Goal: Task Accomplishment & Management: Use online tool/utility

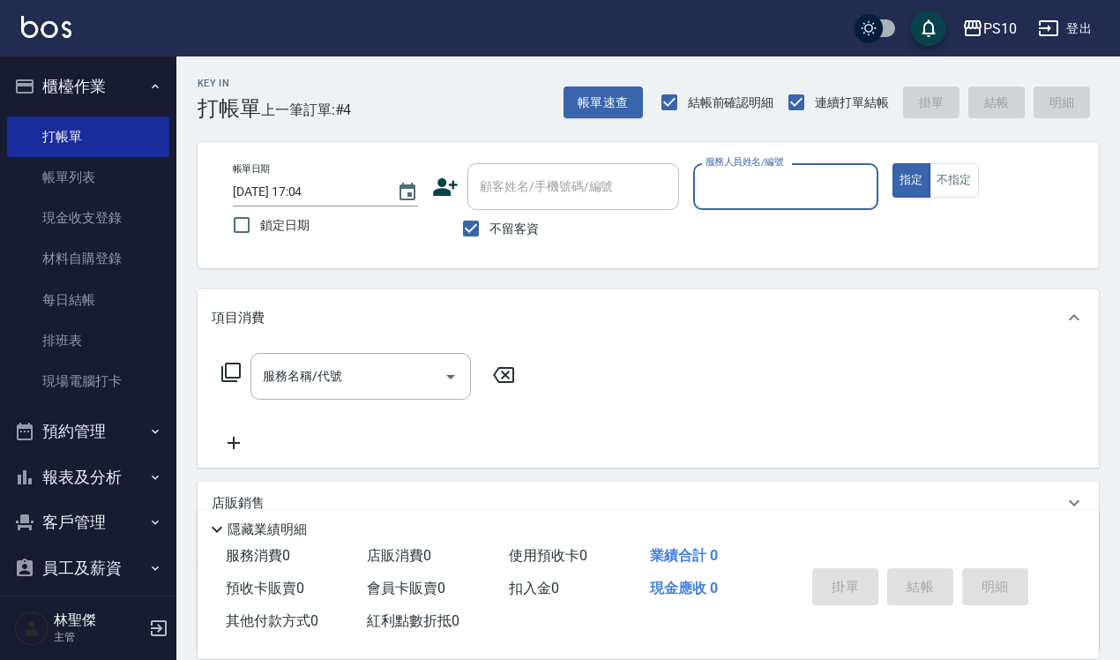
click at [783, 194] on input "服務人員姓名/編號" at bounding box center [785, 186] width 169 height 31
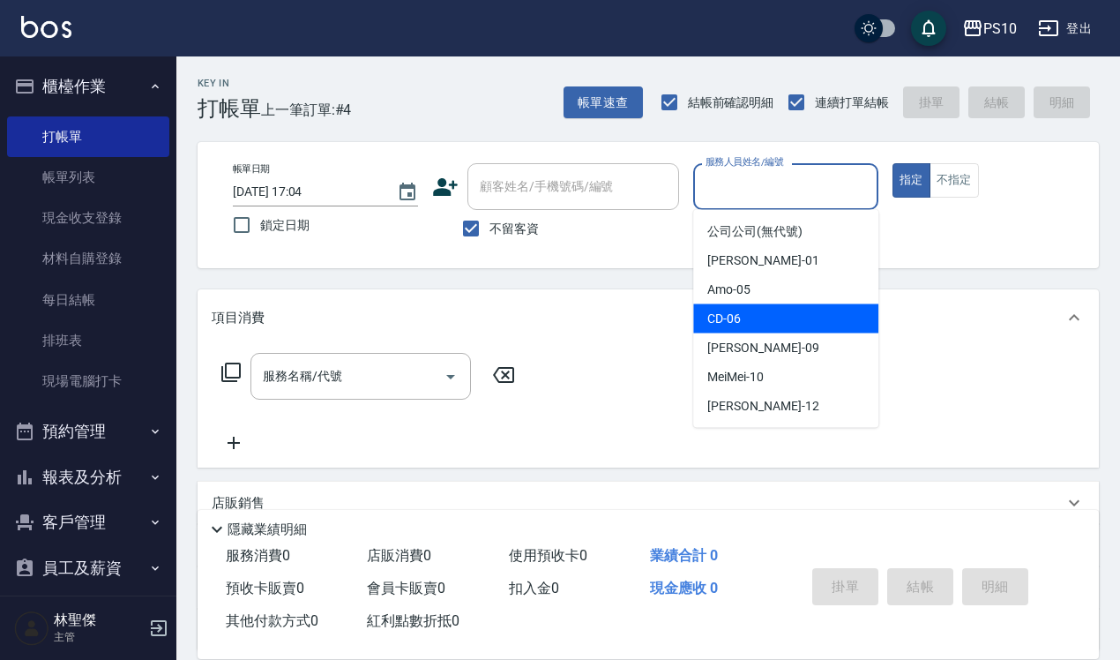
click at [743, 313] on div "CD -06" at bounding box center [785, 318] width 185 height 29
type input "CD-06"
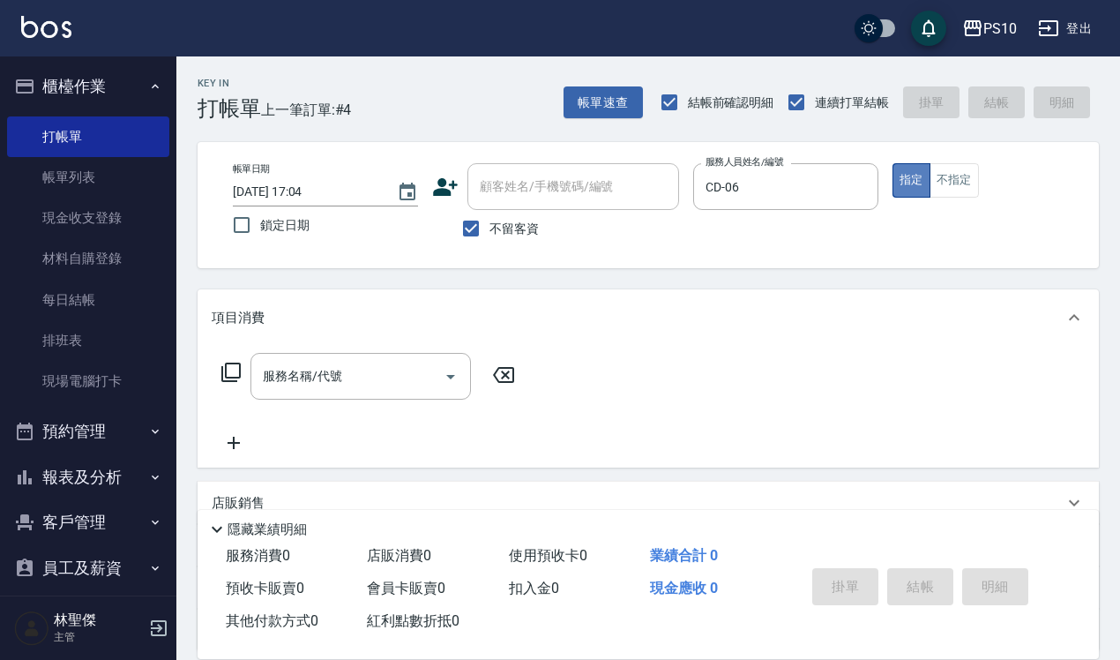
click at [917, 182] on button "指定" at bounding box center [912, 180] width 38 height 34
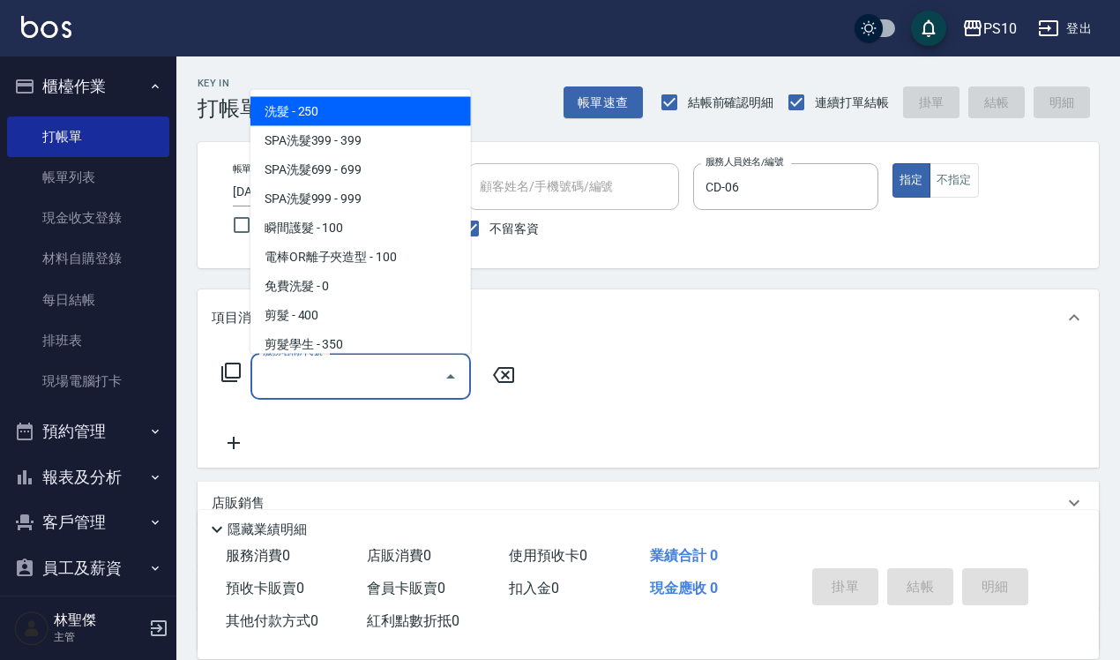
click at [275, 369] on input "服務名稱/代號" at bounding box center [347, 376] width 178 height 31
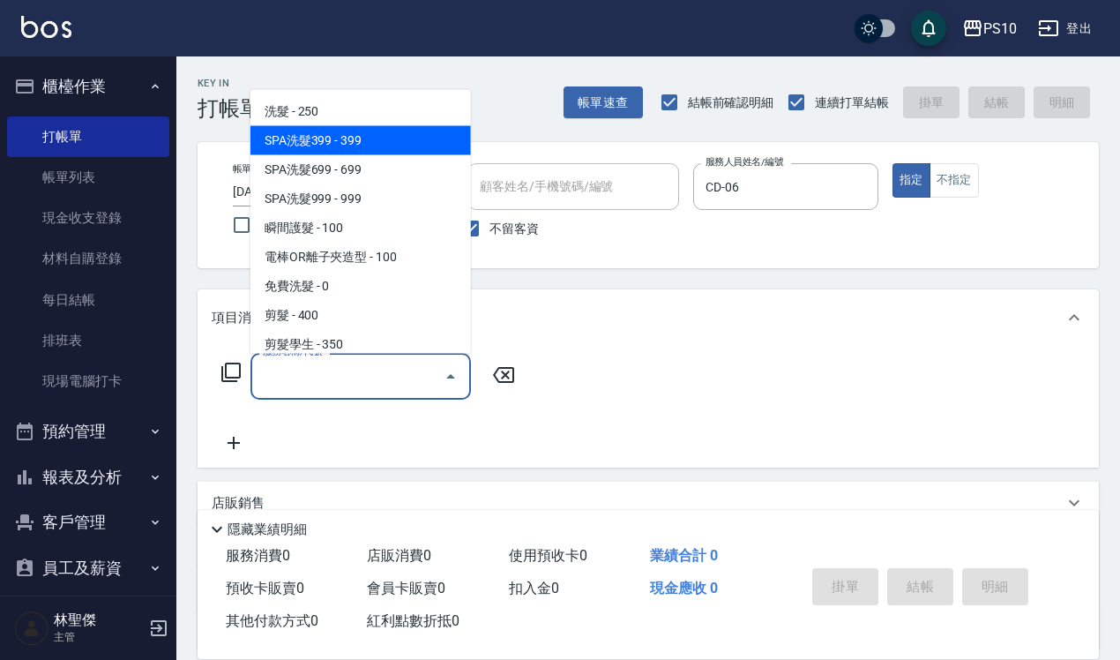
click at [328, 146] on span "SPA洗髮399 - 399" at bounding box center [360, 139] width 221 height 29
type input "SPA洗髮399(102)"
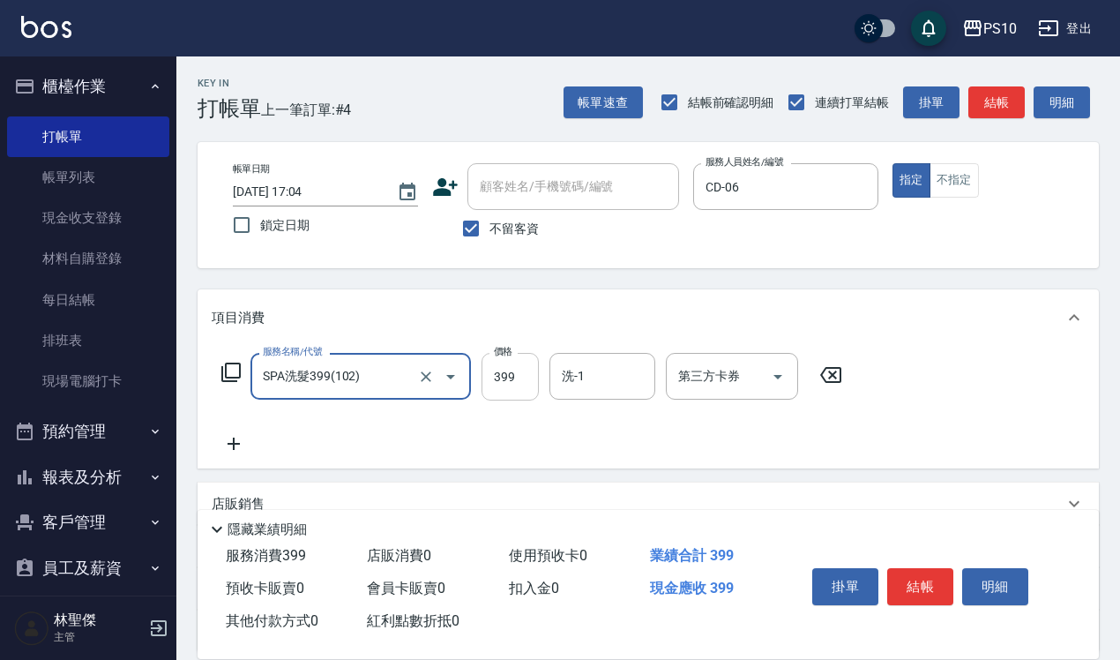
click at [503, 375] on input "399" at bounding box center [510, 377] width 57 height 48
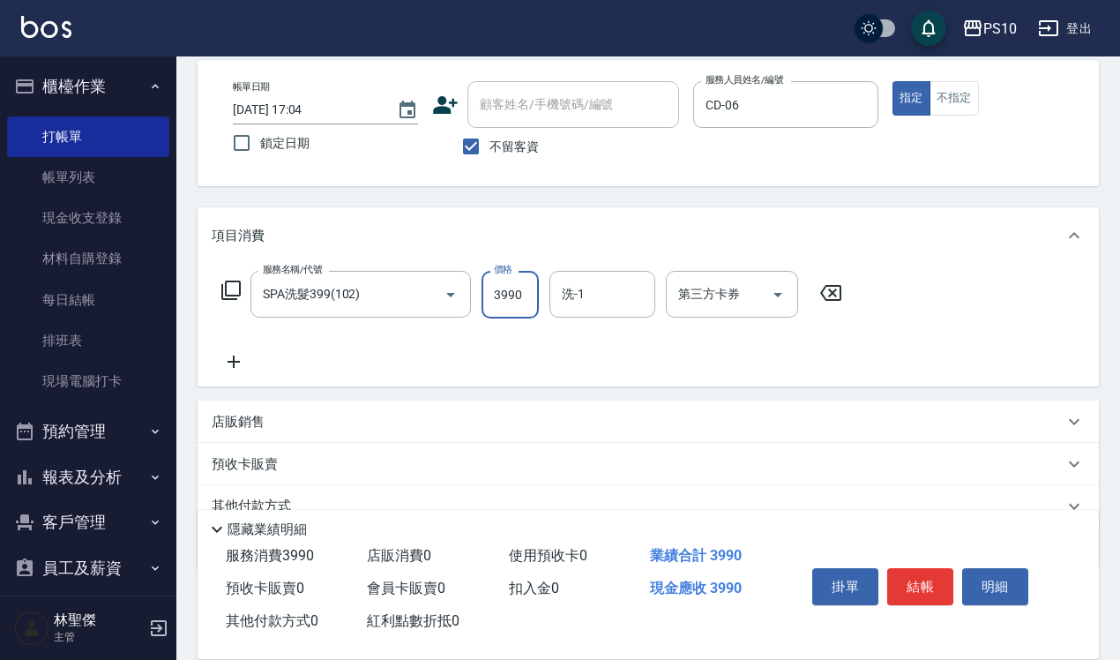
scroll to position [160, 0]
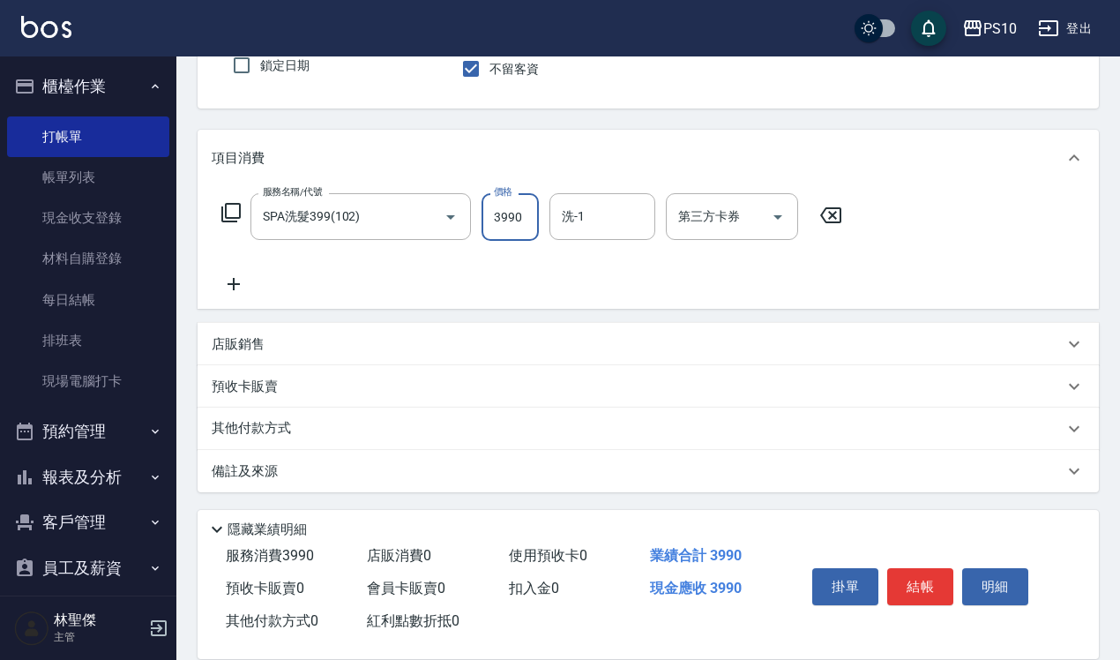
type input "3990"
click at [270, 430] on p "其他付款方式" at bounding box center [256, 428] width 88 height 19
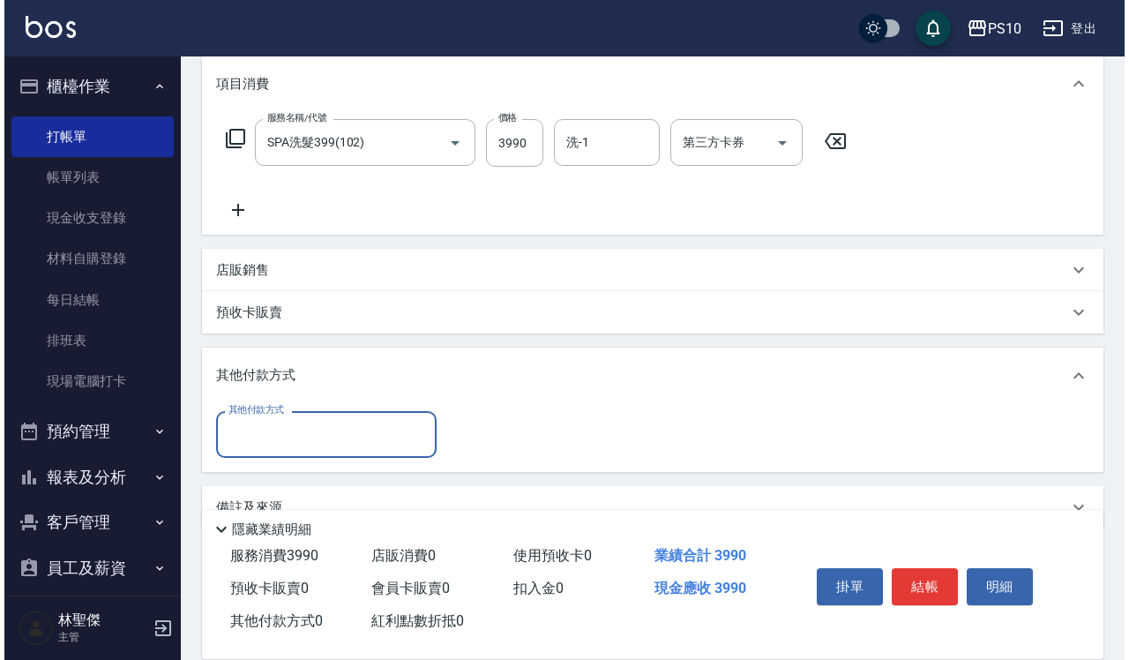
scroll to position [270, 0]
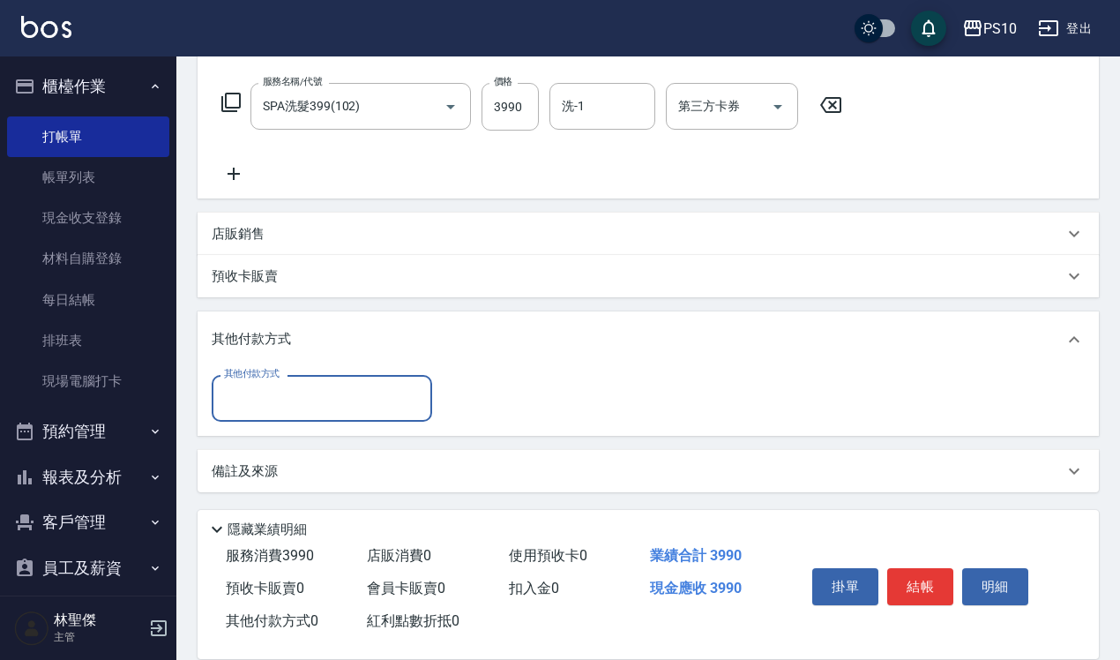
click at [261, 398] on input "其他付款方式" at bounding box center [322, 398] width 205 height 31
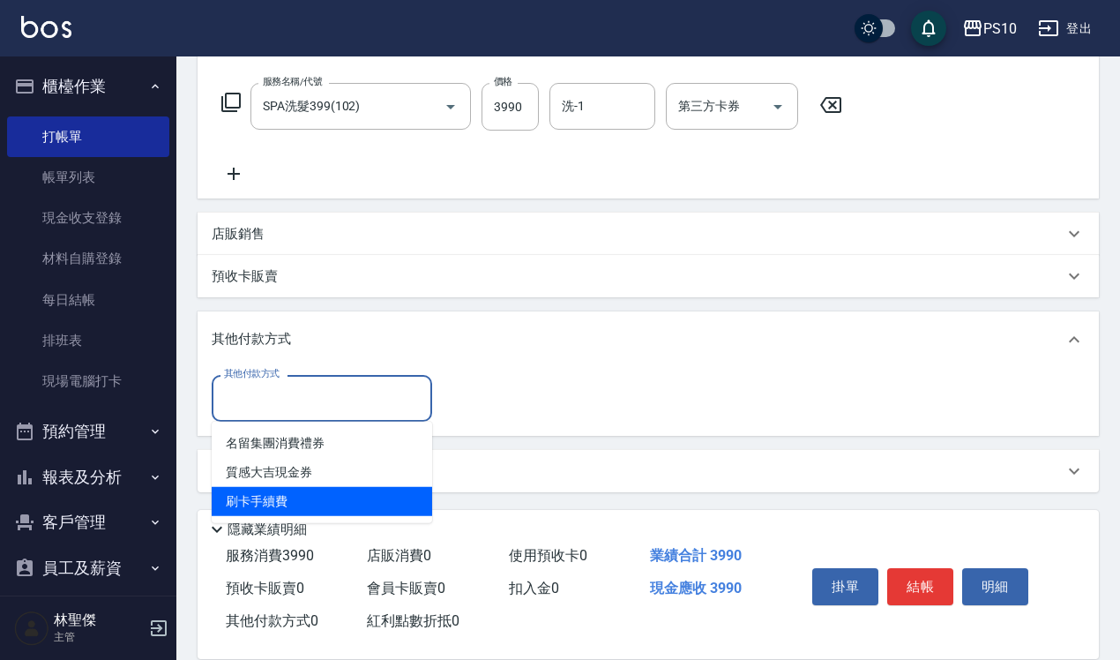
click at [265, 503] on span "刷卡手續費" at bounding box center [322, 501] width 221 height 29
type input "刷卡手續費"
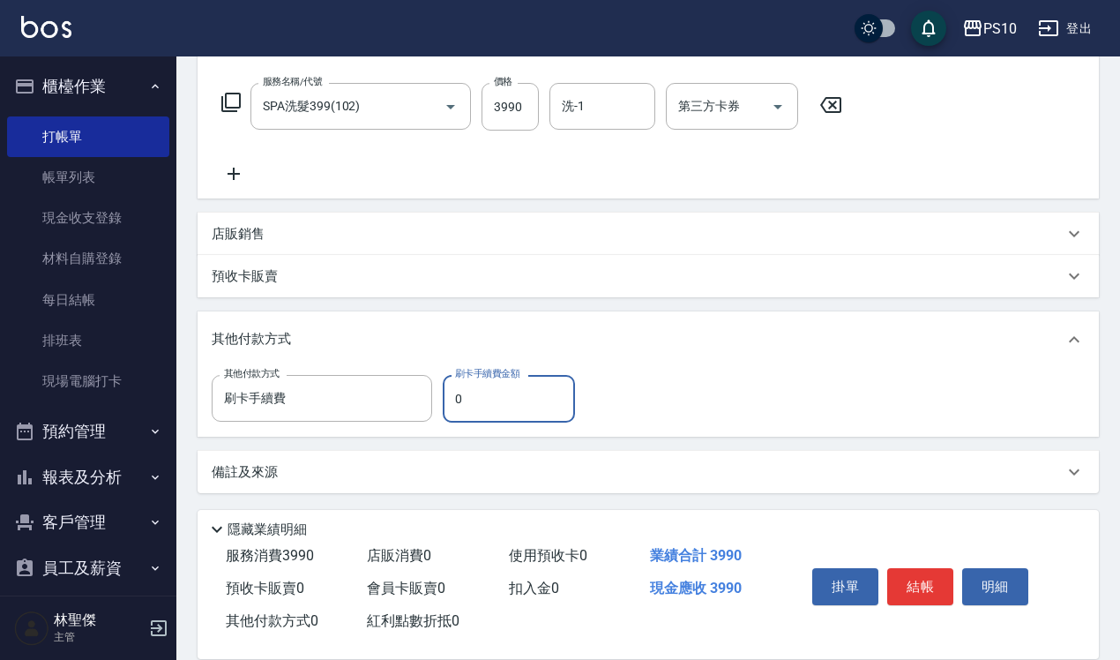
click at [501, 398] on input "0" at bounding box center [509, 399] width 132 height 48
type input "3990"
click at [916, 580] on button "結帳" at bounding box center [920, 586] width 66 height 37
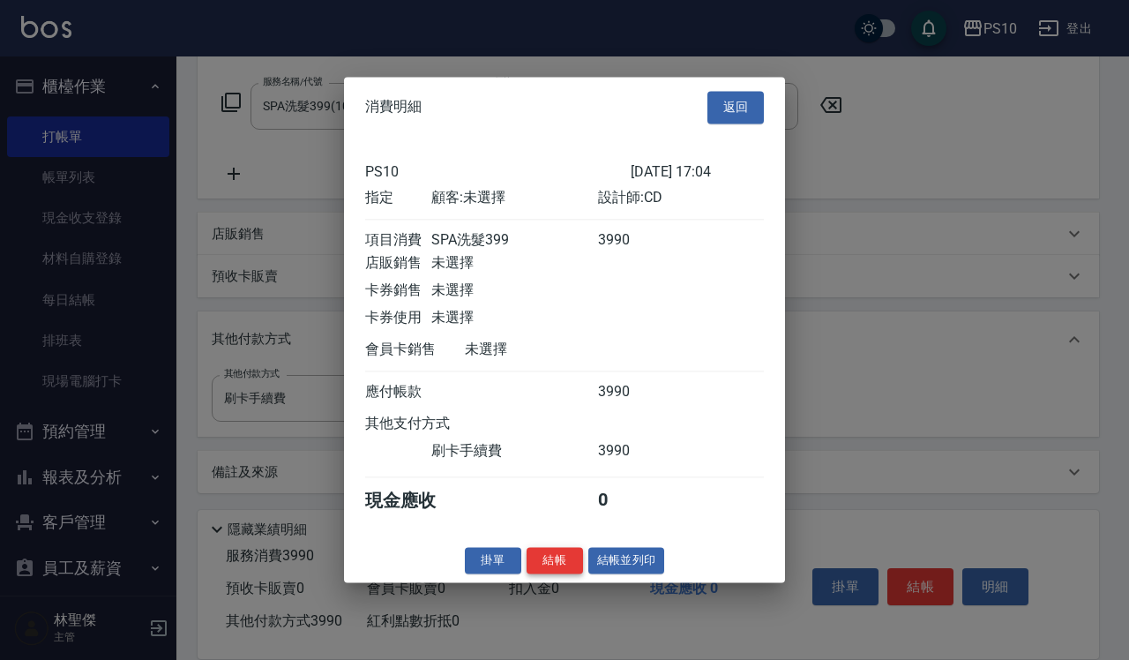
click at [556, 570] on button "結帳" at bounding box center [555, 560] width 56 height 27
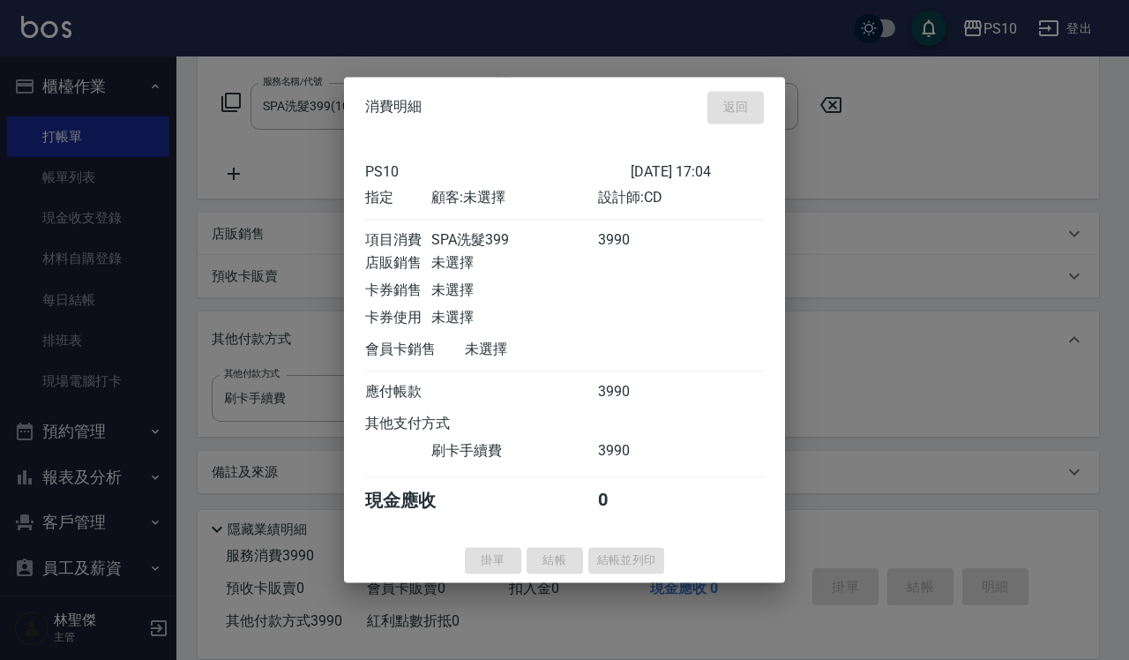
type input "[DATE] 18:48"
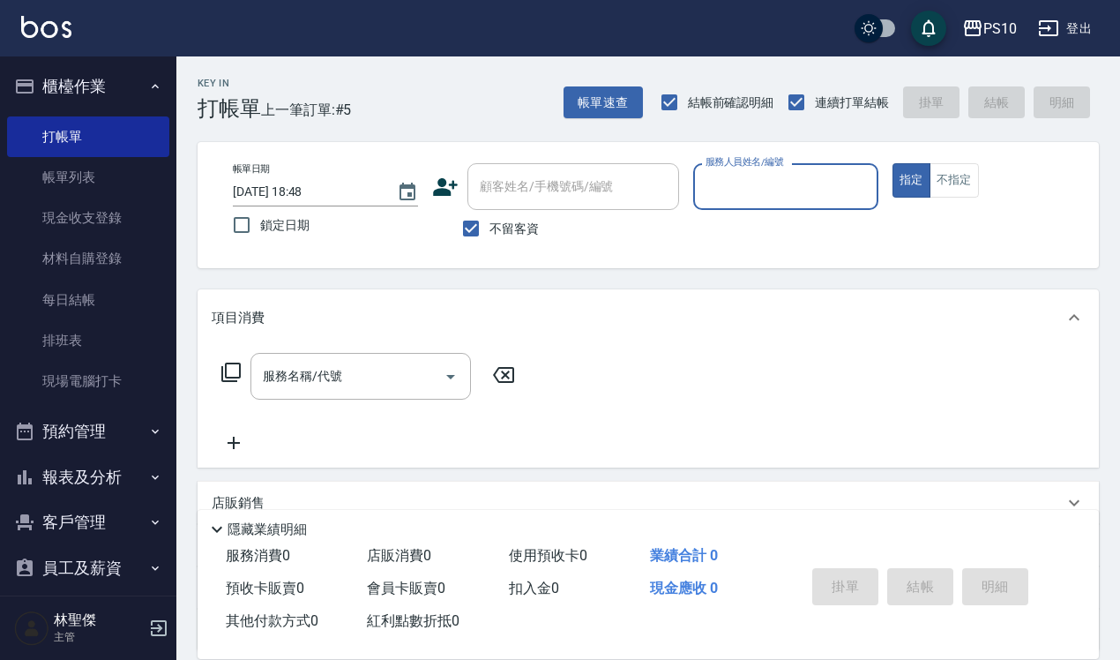
scroll to position [107, 0]
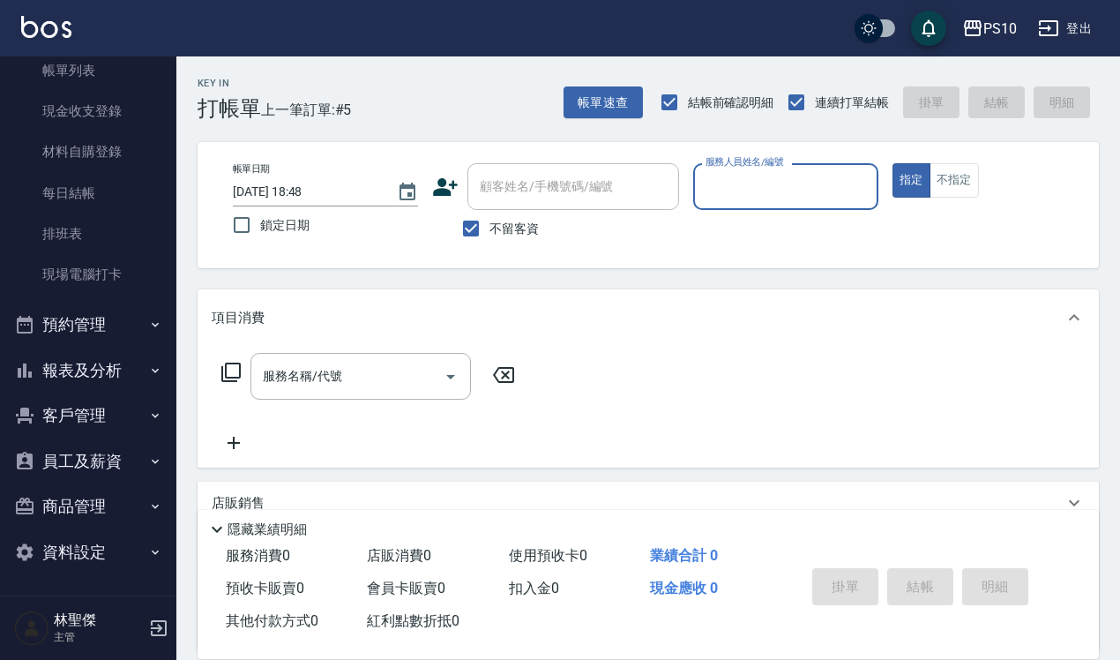
click at [75, 371] on button "報表及分析" at bounding box center [88, 371] width 162 height 46
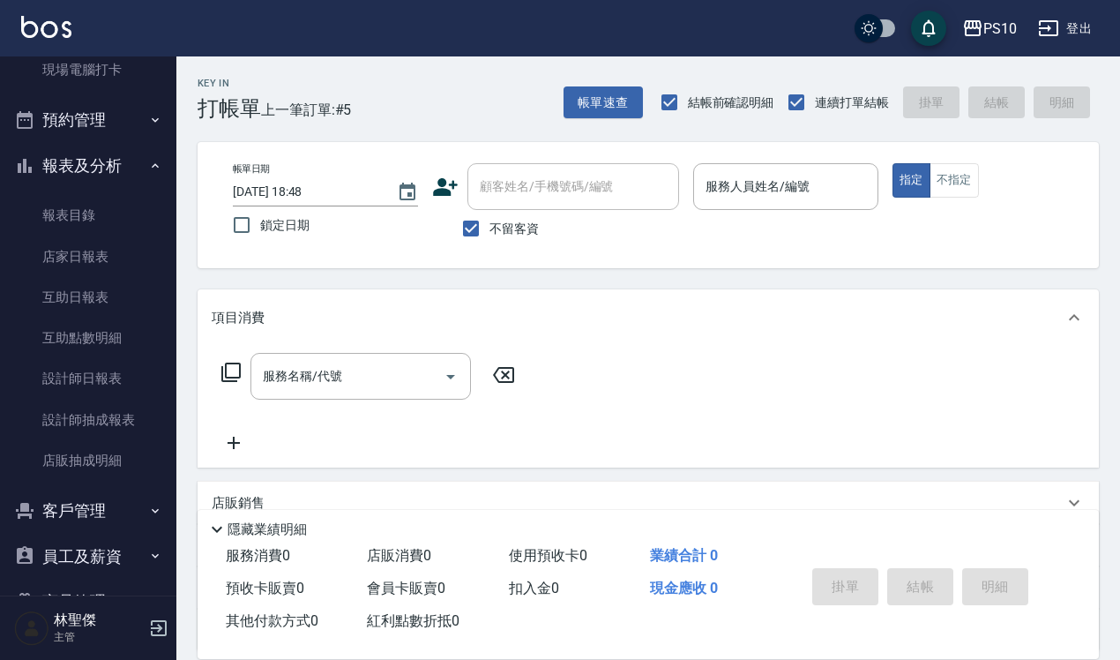
scroll to position [327, 0]
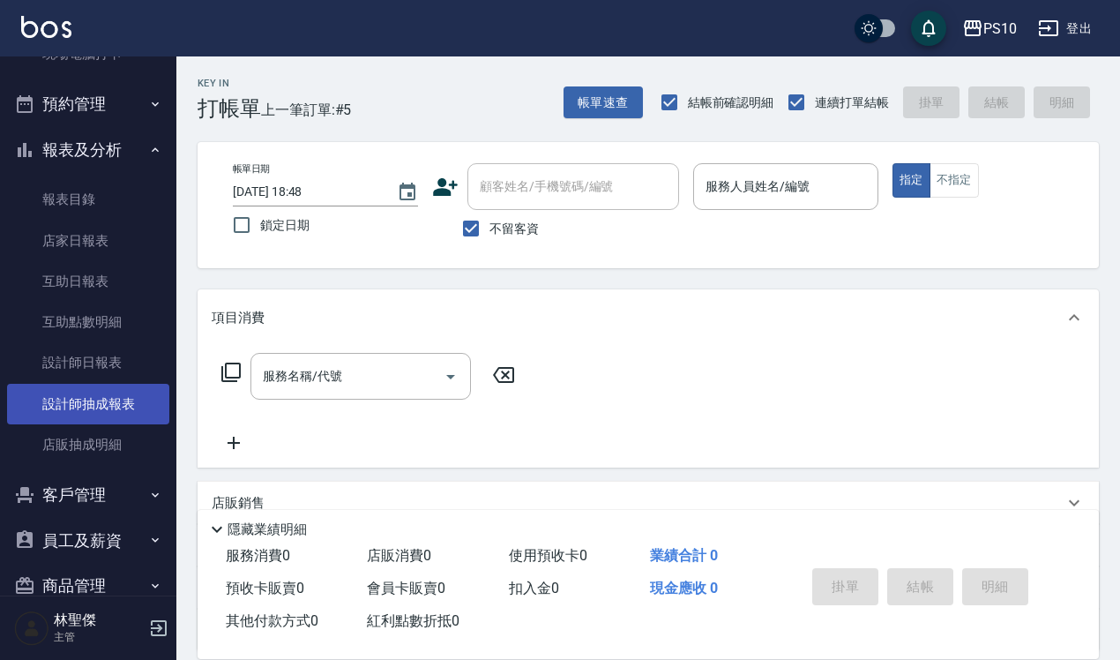
click at [80, 407] on link "設計師抽成報表" at bounding box center [88, 404] width 162 height 41
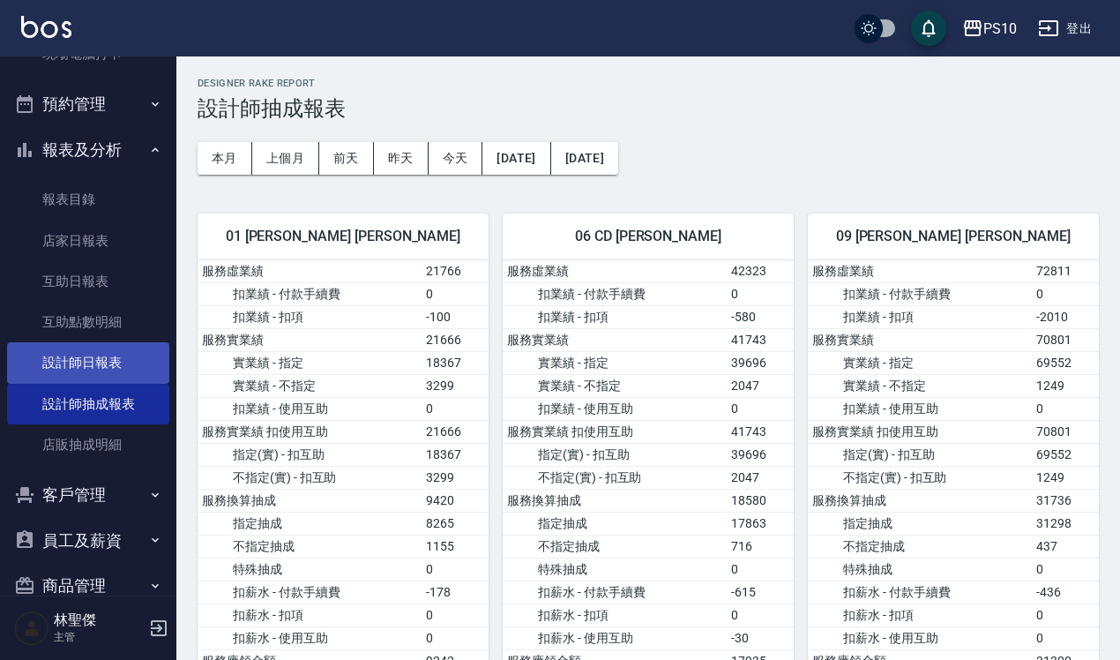
click at [95, 364] on link "設計師日報表" at bounding box center [88, 362] width 162 height 41
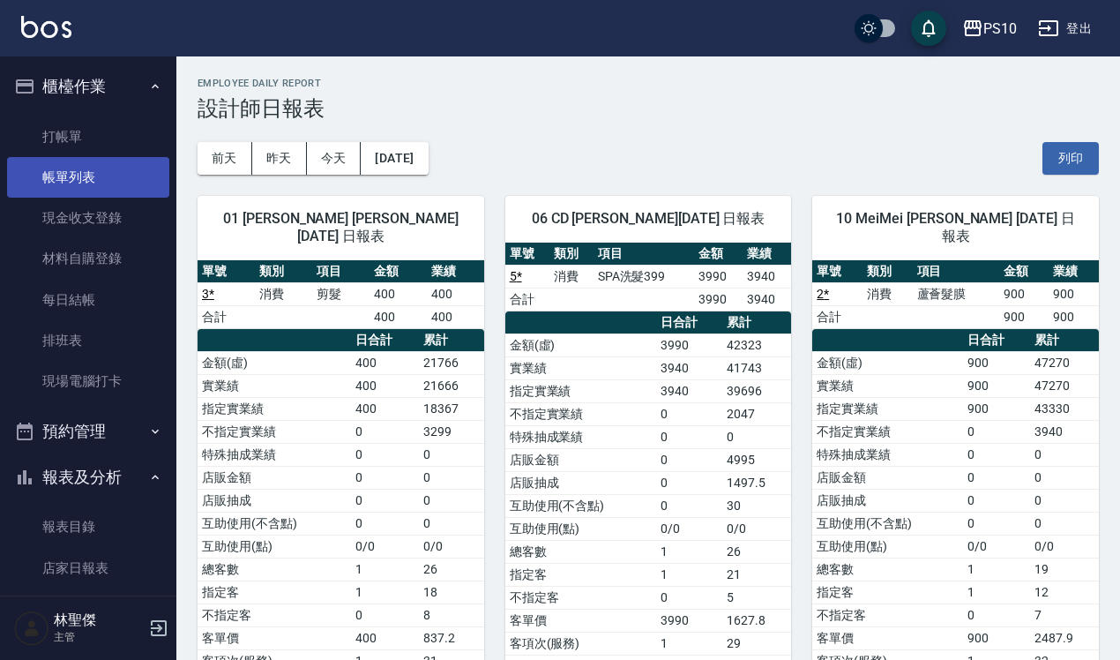
click at [47, 181] on link "帳單列表" at bounding box center [88, 177] width 162 height 41
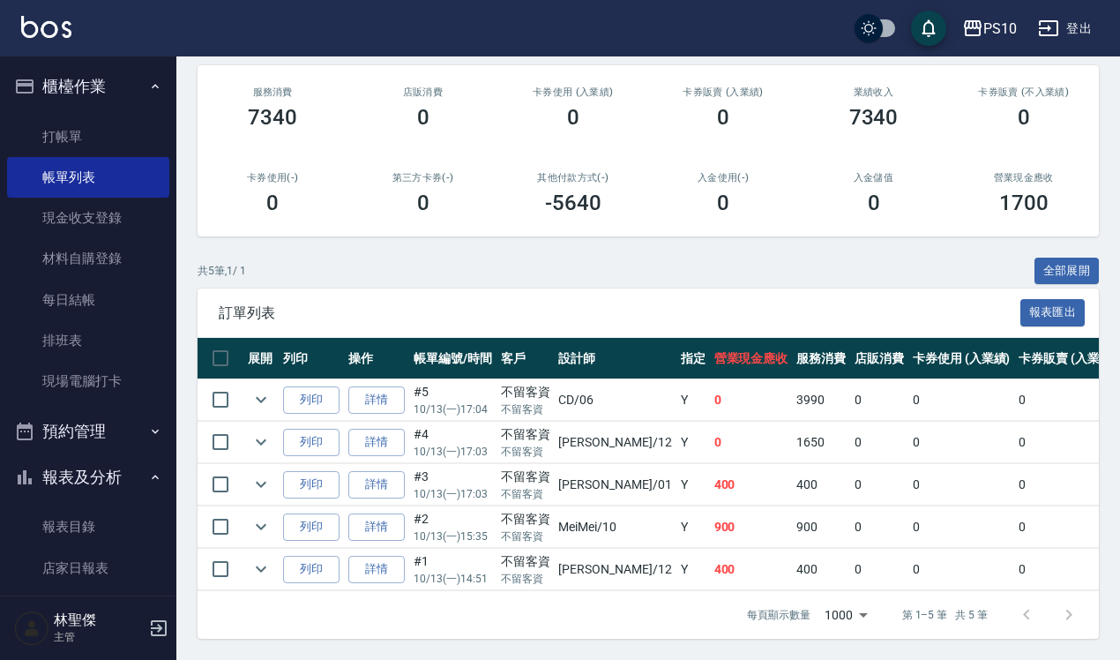
scroll to position [225, 0]
click at [377, 386] on link "詳情" at bounding box center [376, 399] width 56 height 27
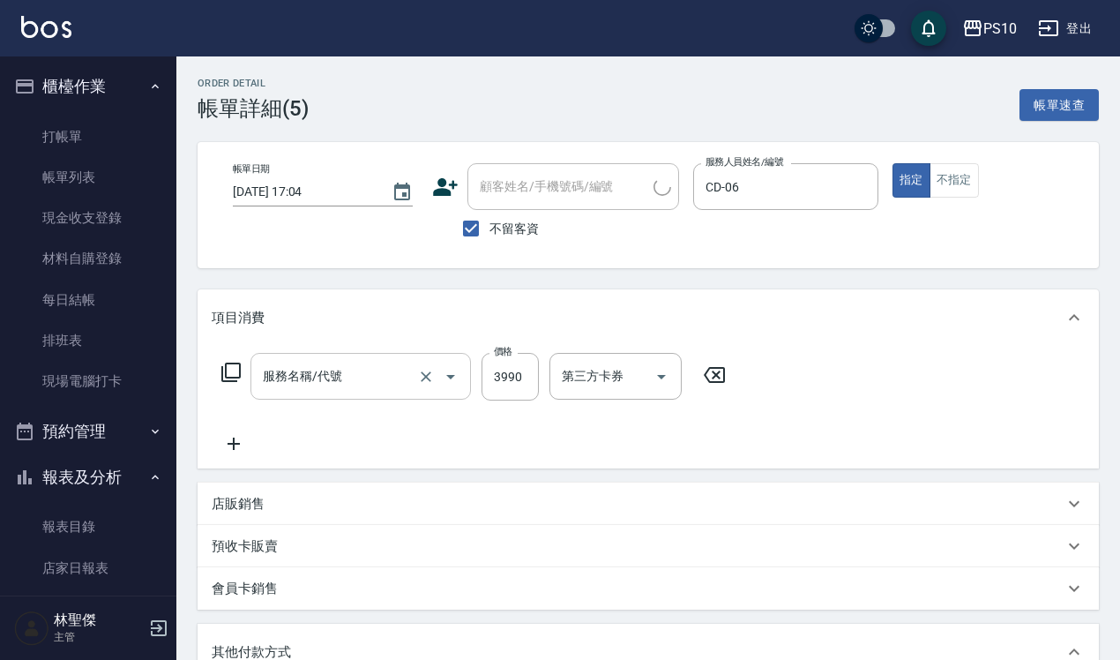
type input "[DATE] 17:04"
checkbox input "true"
type input "CD-06"
type input "SPA洗髮399(102)"
click at [448, 376] on icon "Open" at bounding box center [450, 377] width 9 height 4
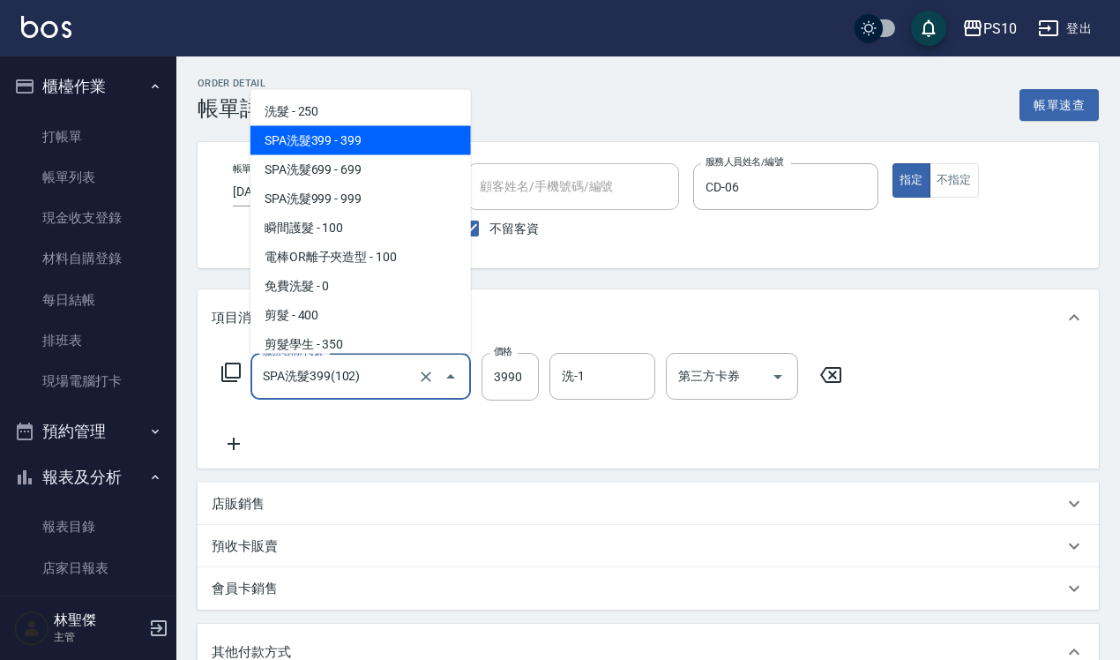
click at [353, 152] on span "SPA洗髮399 - 399" at bounding box center [360, 139] width 221 height 29
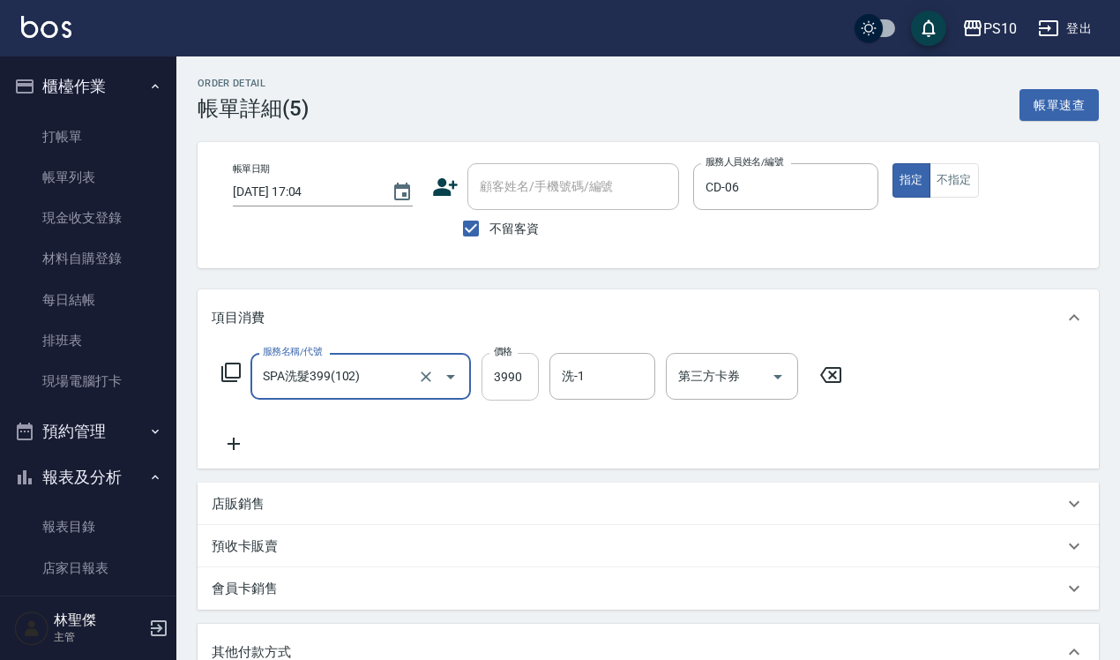
click at [505, 376] on input "3990" at bounding box center [510, 377] width 57 height 48
type input "3"
type input "0"
type input "399"
click at [229, 455] on div "服務名稱/代號 SPA洗髮399(102) 服務名稱/代號 價格 399 價格 洗-1 洗-1 第三方卡券 第三方卡券" at bounding box center [648, 407] width 901 height 123
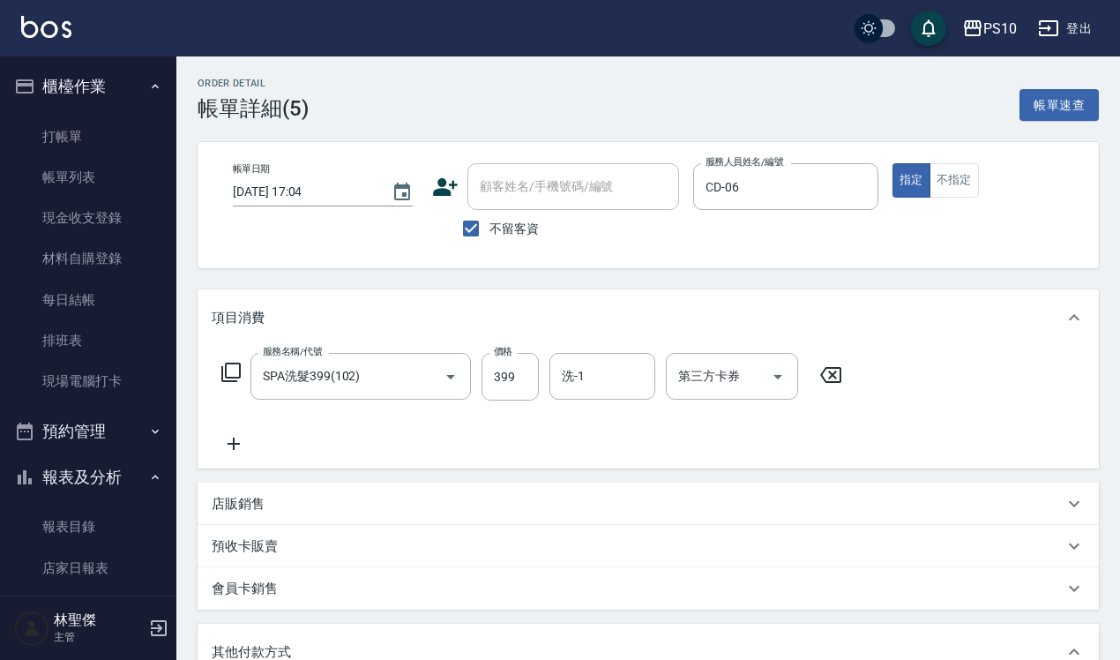
click at [239, 447] on icon at bounding box center [234, 443] width 44 height 21
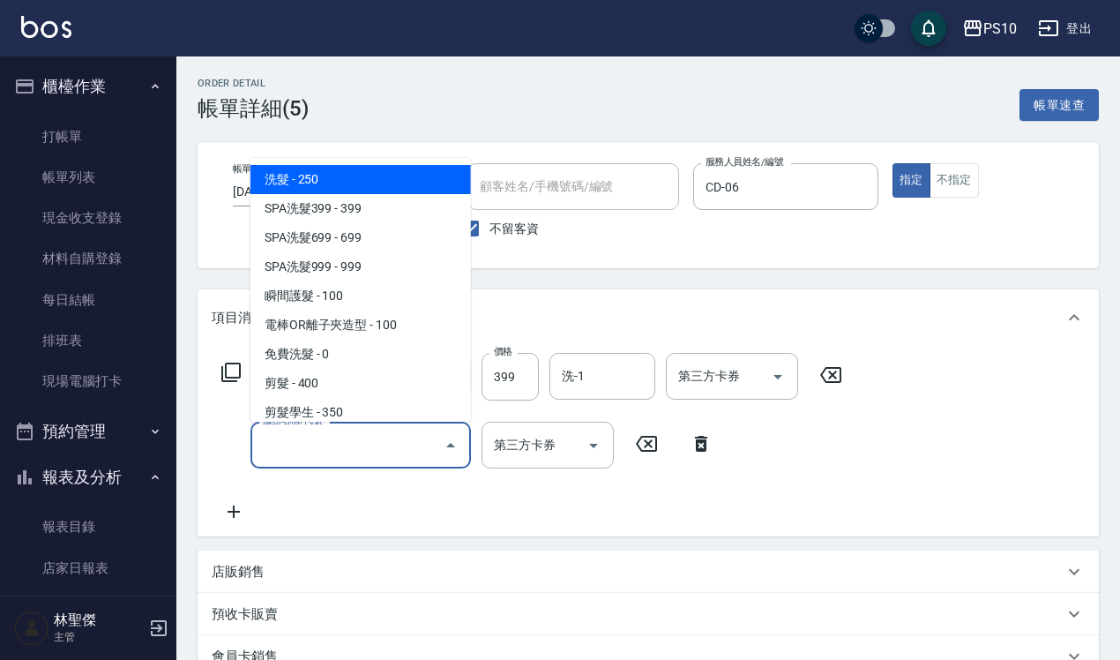
click at [265, 433] on input "服務名稱/代號" at bounding box center [347, 445] width 178 height 31
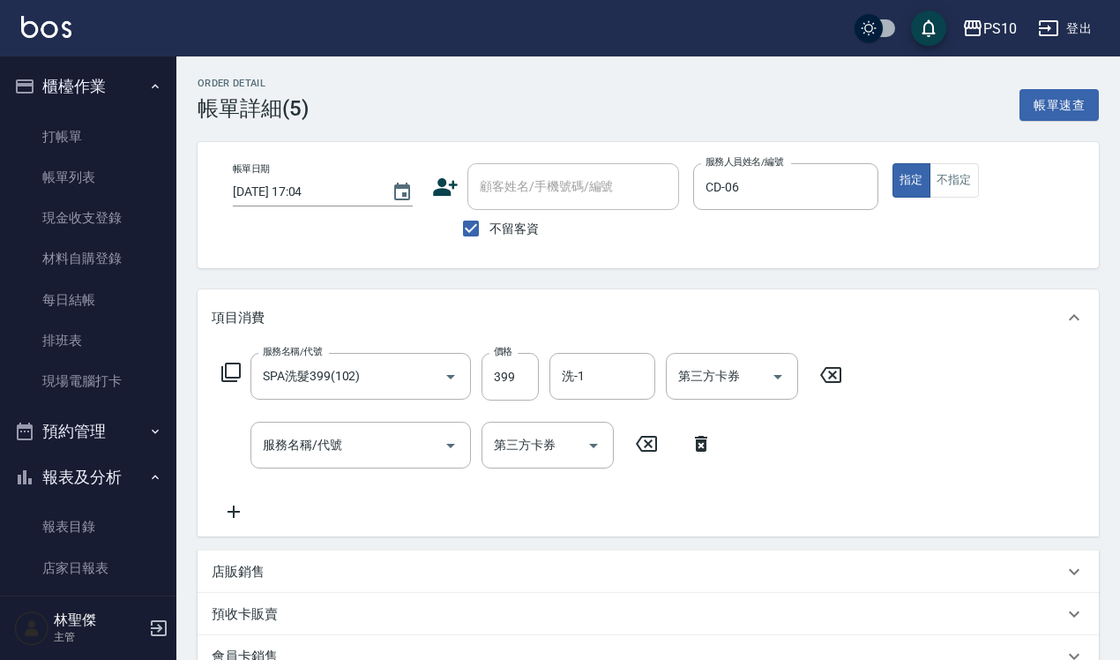
click at [647, 438] on icon at bounding box center [646, 443] width 44 height 21
click at [695, 442] on icon at bounding box center [701, 443] width 44 height 21
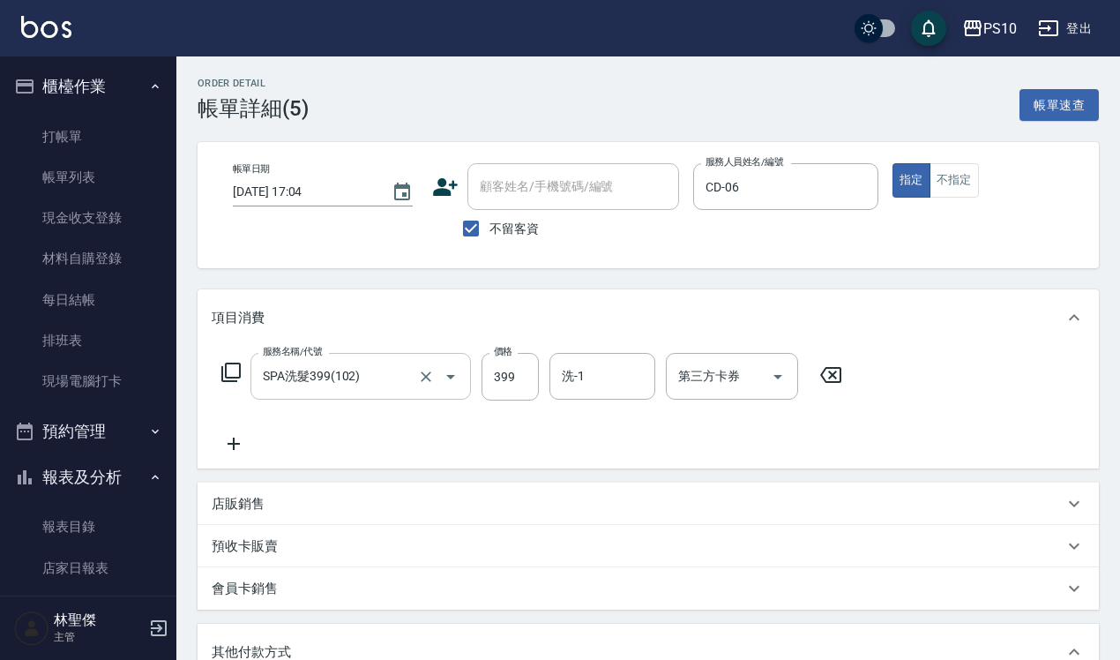
click at [452, 377] on icon "Open" at bounding box center [450, 376] width 21 height 21
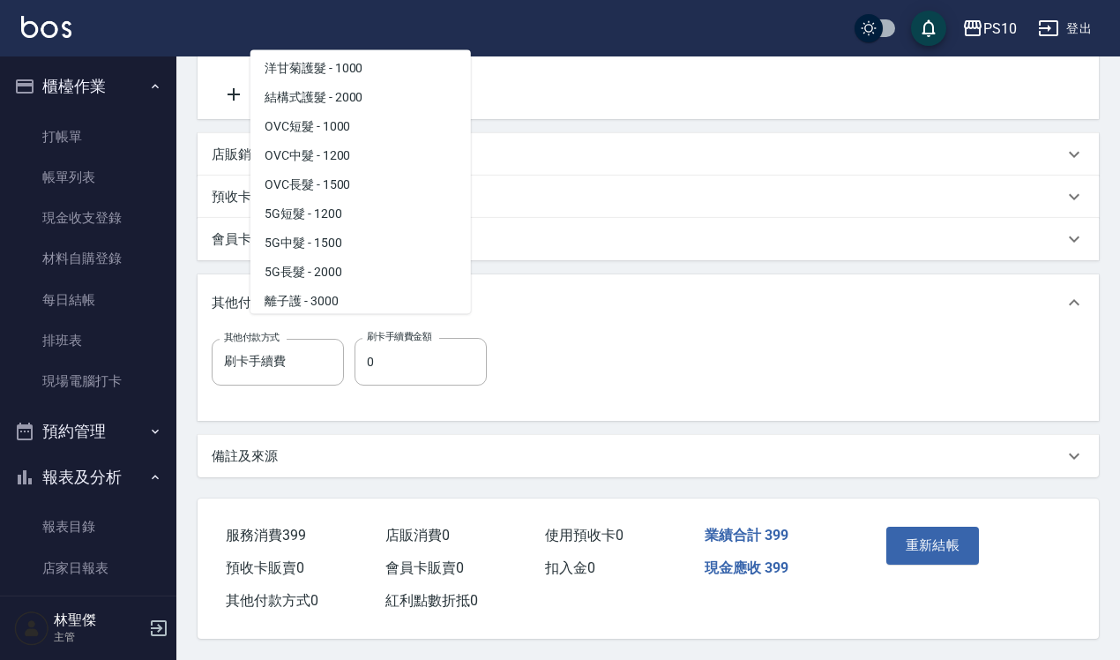
scroll to position [882, 0]
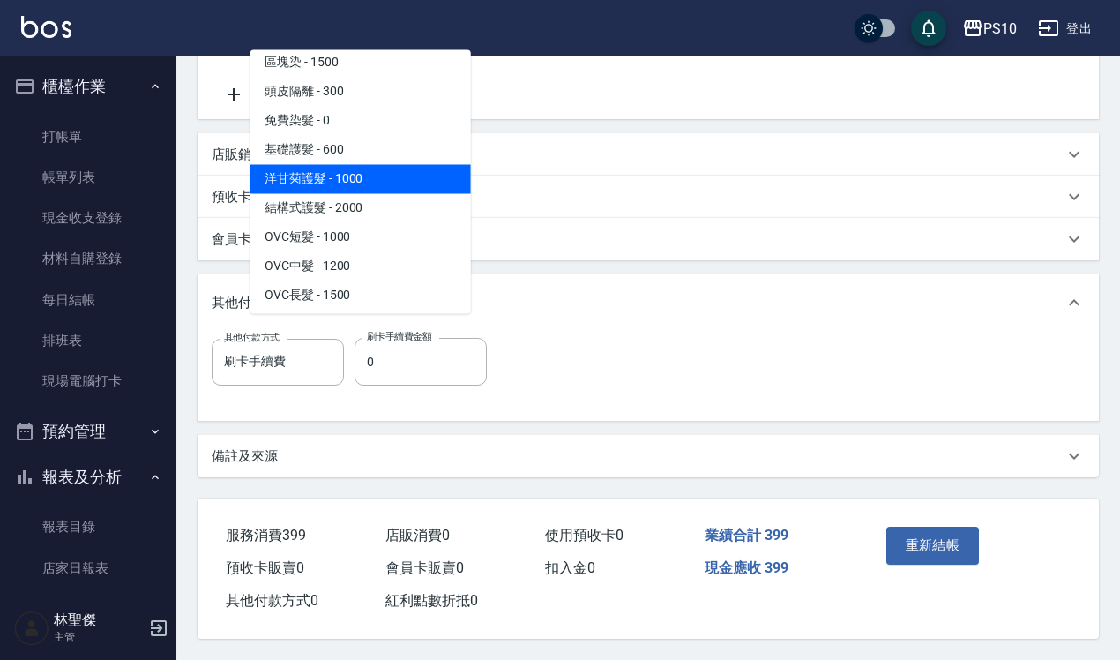
click at [342, 173] on span "洋甘菊護髮 - 1000" at bounding box center [360, 179] width 221 height 29
type input "洋甘菊護髮(502)"
type input "1000"
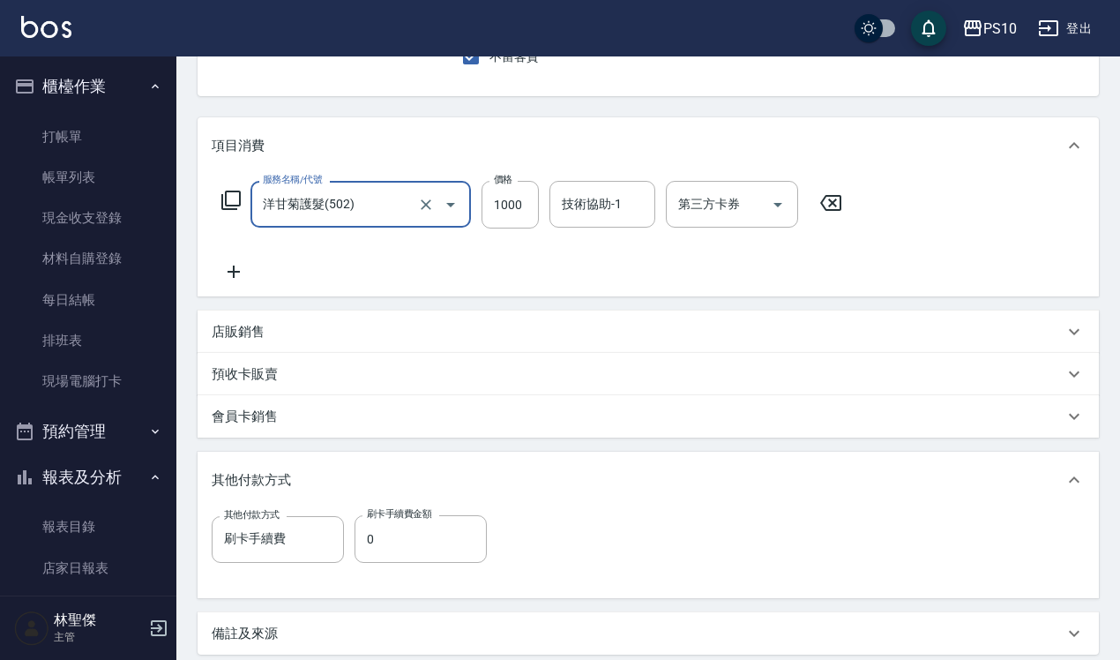
scroll to position [0, 0]
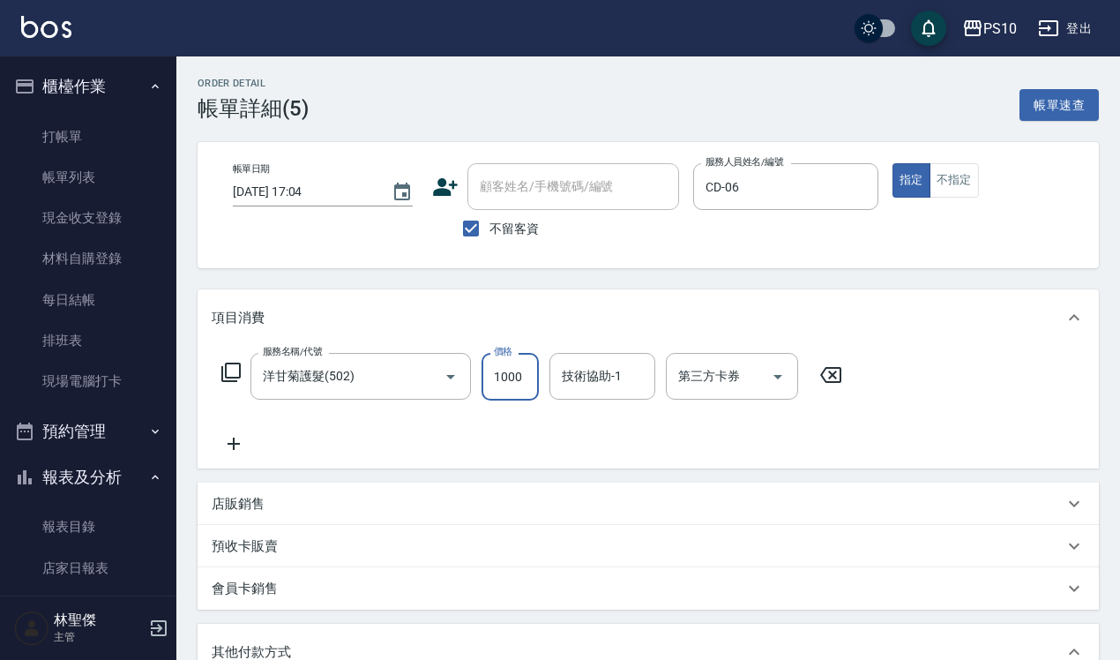
click at [512, 370] on input "1000" at bounding box center [510, 377] width 57 height 48
click at [444, 380] on icon "Open" at bounding box center [450, 376] width 21 height 21
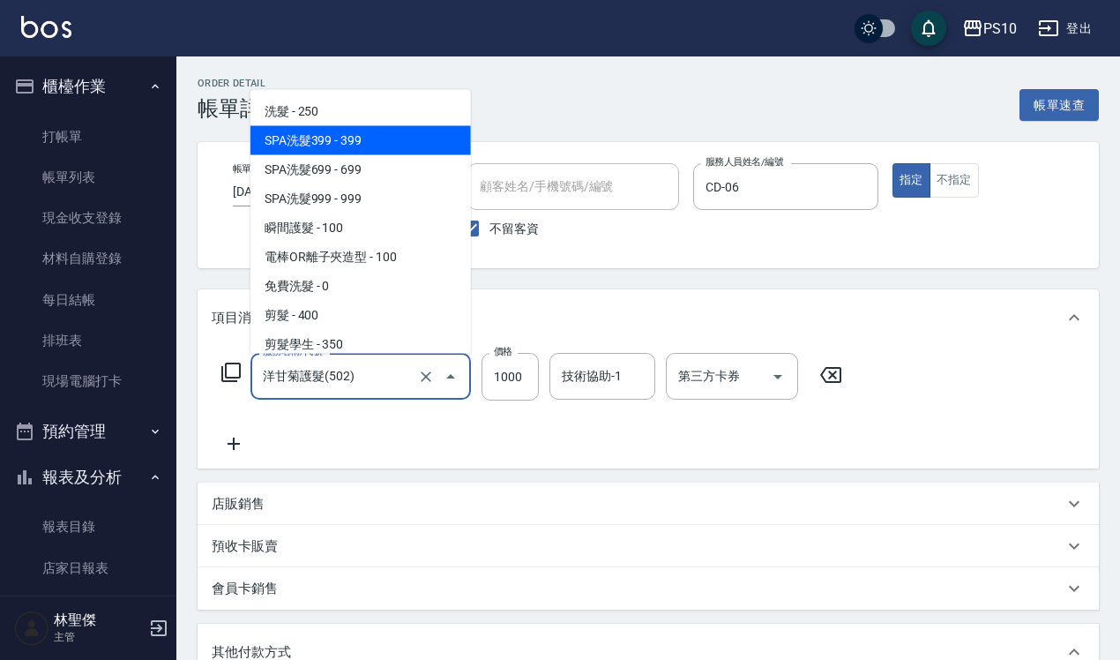
click at [389, 130] on span "SPA洗髮399 - 399" at bounding box center [360, 139] width 221 height 29
type input "SPA洗髮399(102)"
type input "399"
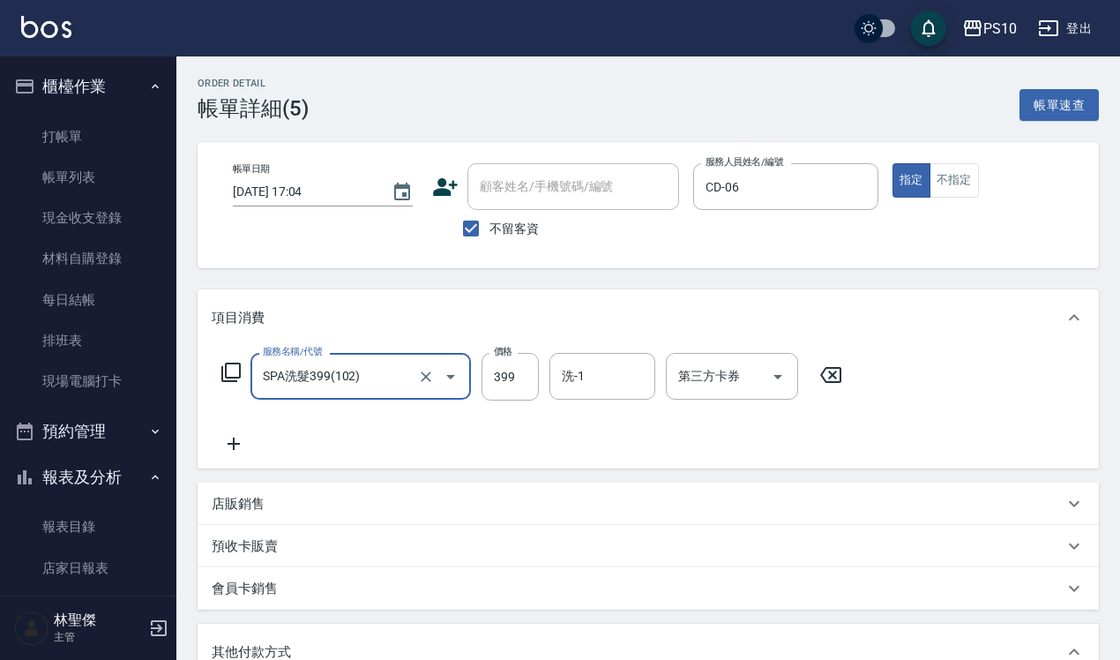
click at [239, 450] on icon at bounding box center [234, 443] width 44 height 21
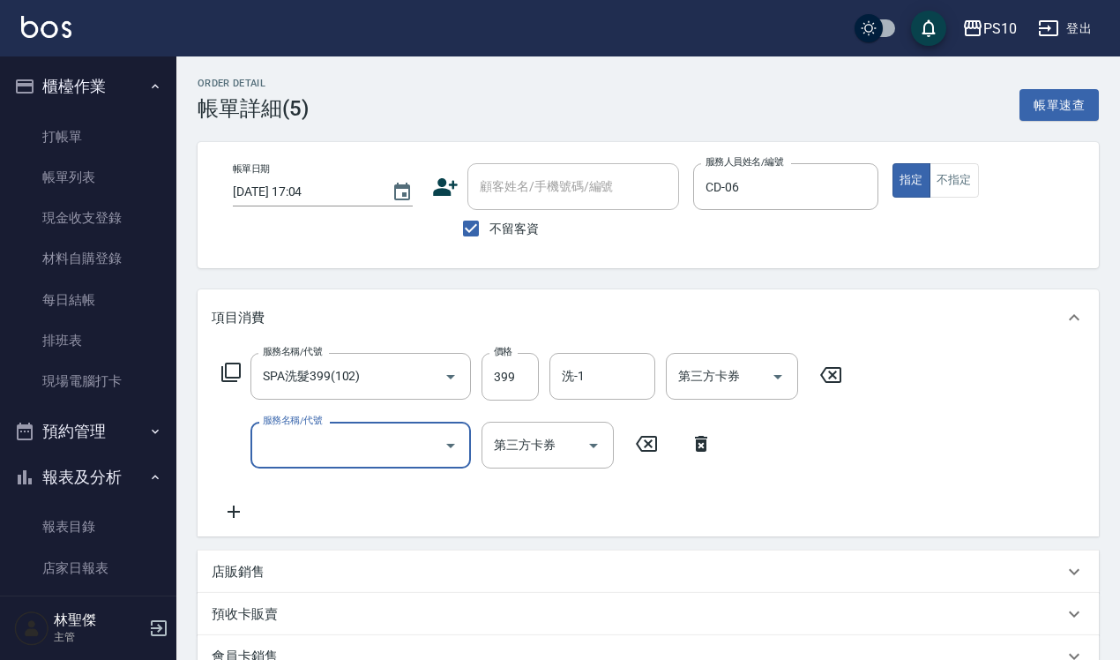
click at [257, 450] on div "服務名稱/代號" at bounding box center [360, 445] width 221 height 47
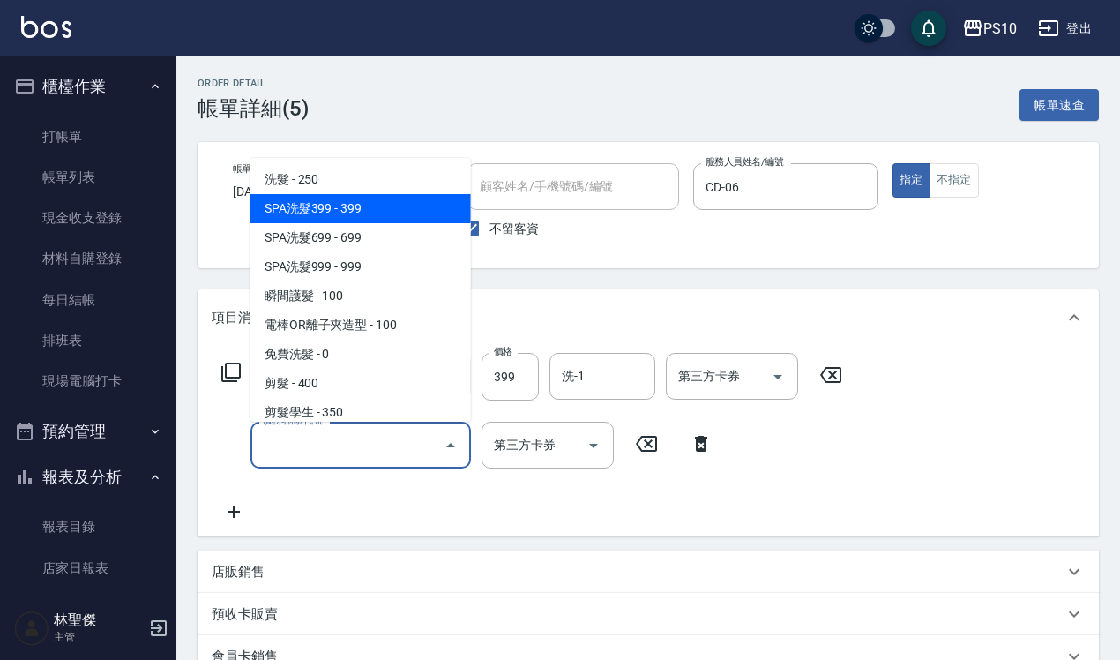
click at [344, 209] on span "SPA洗髮399 - 399" at bounding box center [360, 208] width 221 height 29
type input "SPA洗髮399(102)"
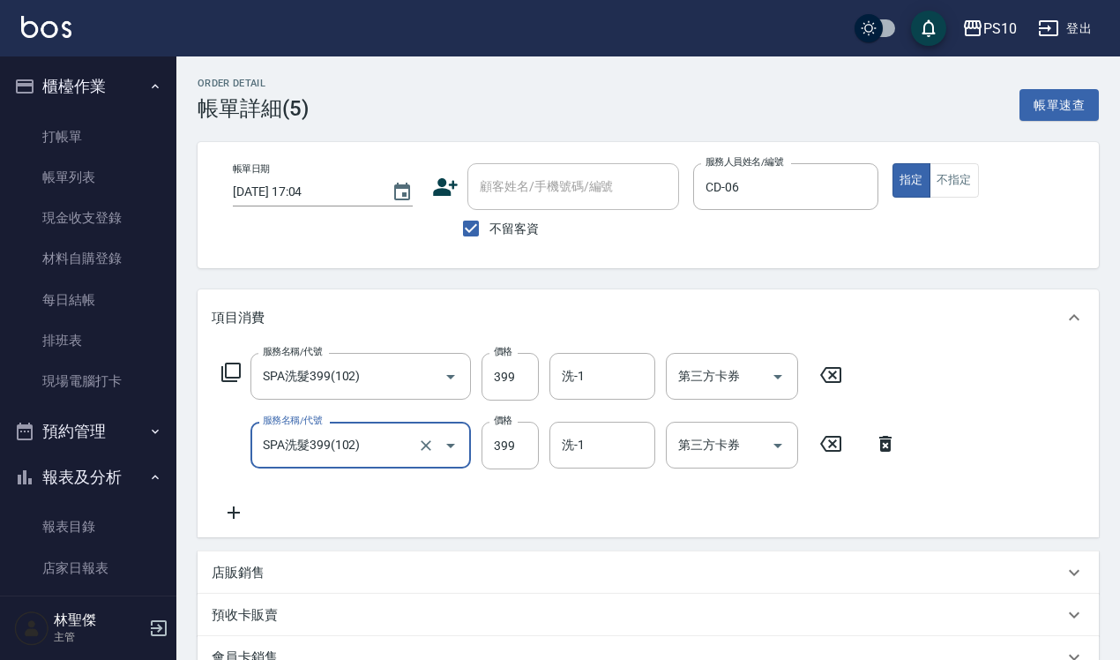
click at [232, 525] on div "服務名稱/代號 SPA洗髮399(102) 服務名稱/代號 價格 399 價格 洗-1 洗-1 第三方卡券 第三方卡券 服務名稱/代號 SPA洗髮399(10…" at bounding box center [648, 441] width 901 height 191
click at [267, 508] on div "服務名稱/代號 SPA洗髮399(102) 服務名稱/代號 價格 399 價格 洗-1 洗-1 第三方卡券 第三方卡券 服務名稱/代號 SPA洗髮399(10…" at bounding box center [560, 438] width 696 height 170
click at [232, 514] on icon at bounding box center [234, 512] width 44 height 21
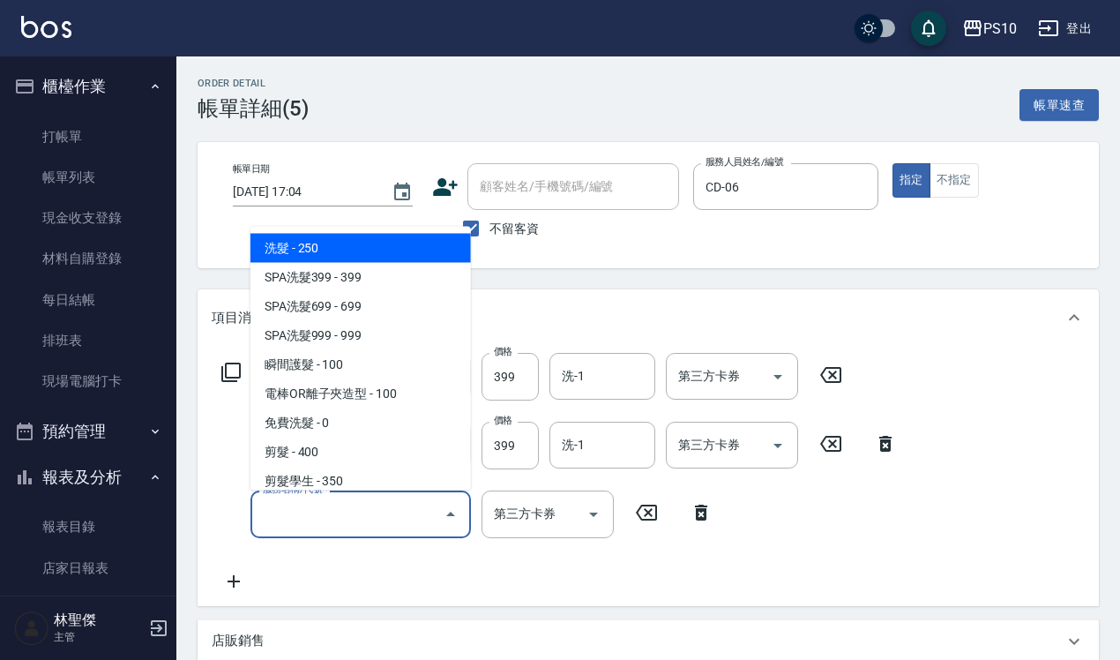
click at [266, 505] on input "服務名稱/代號" at bounding box center [347, 513] width 178 height 31
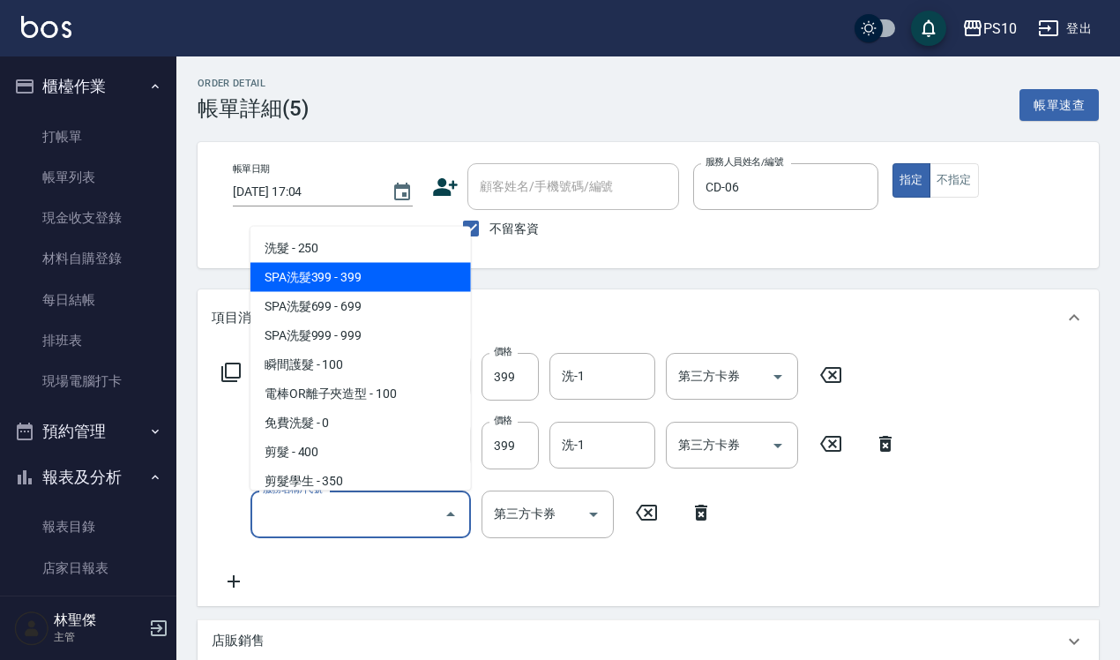
click at [300, 276] on span "SPA洗髮399 - 399" at bounding box center [360, 276] width 221 height 29
type input "SPA洗髮399(102)"
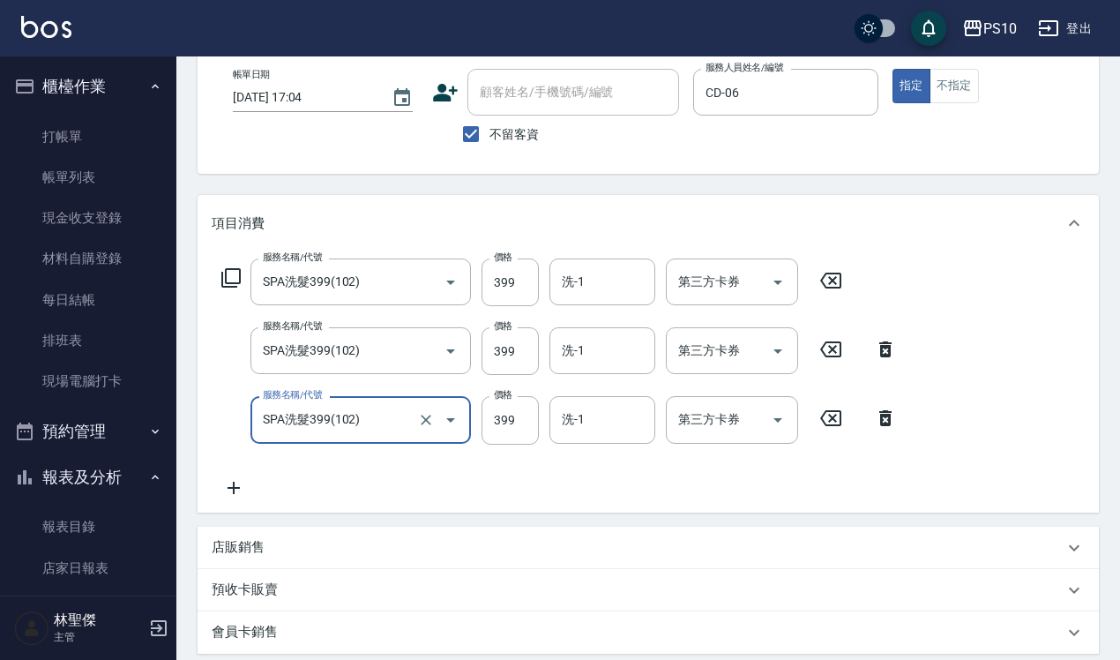
scroll to position [331, 0]
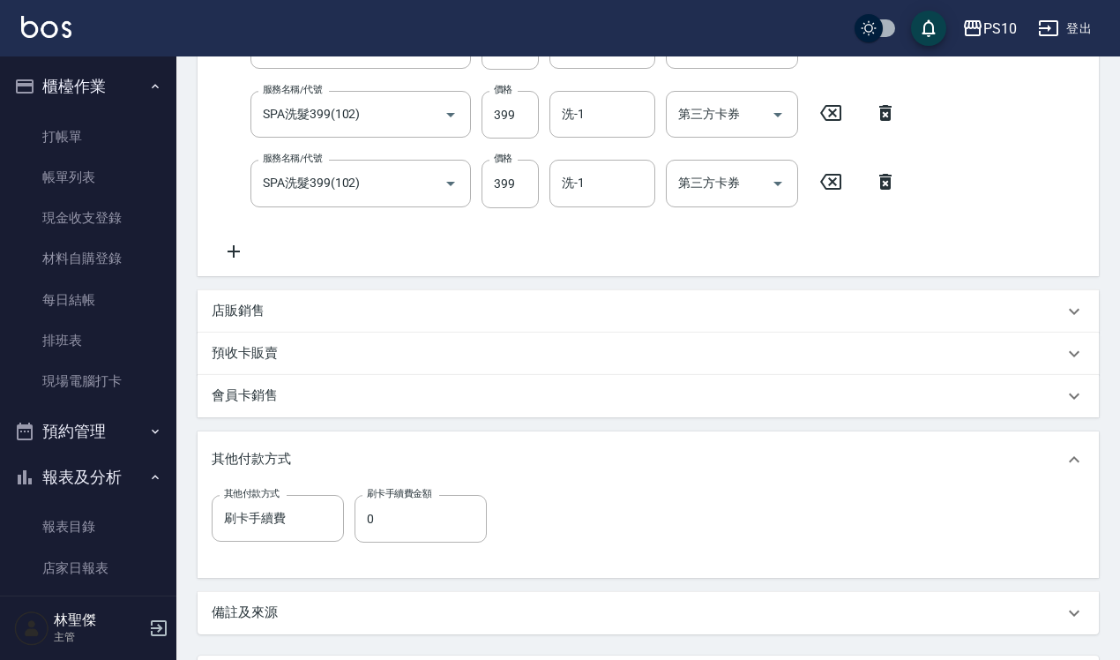
click at [232, 258] on icon at bounding box center [234, 251] width 44 height 21
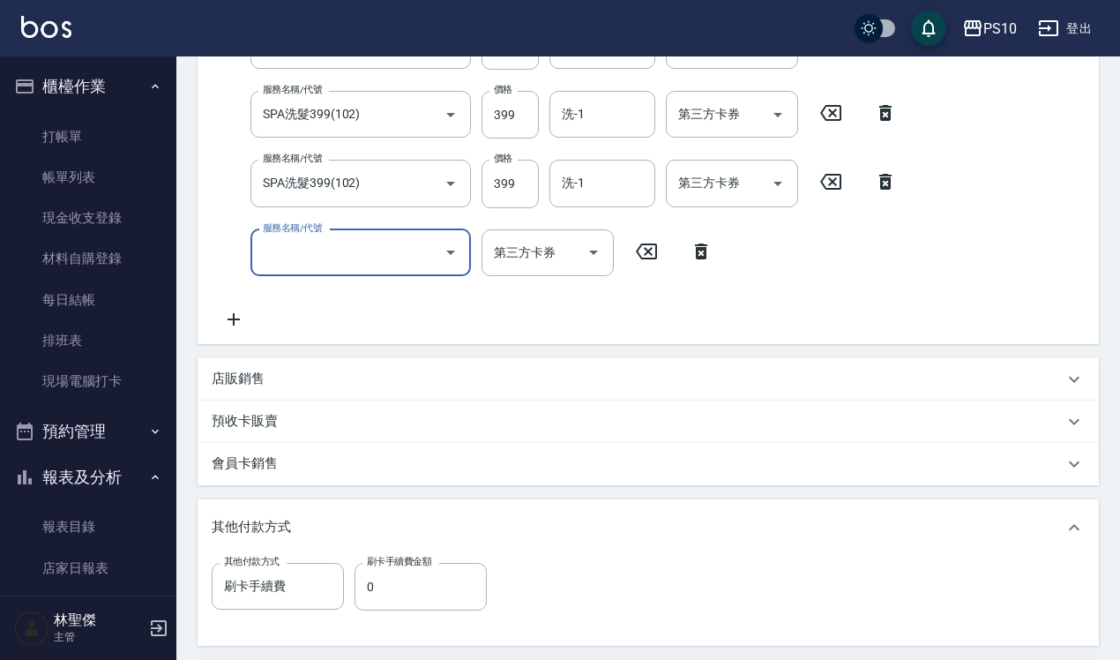
click at [258, 260] on input "服務名稱/代號" at bounding box center [347, 252] width 178 height 31
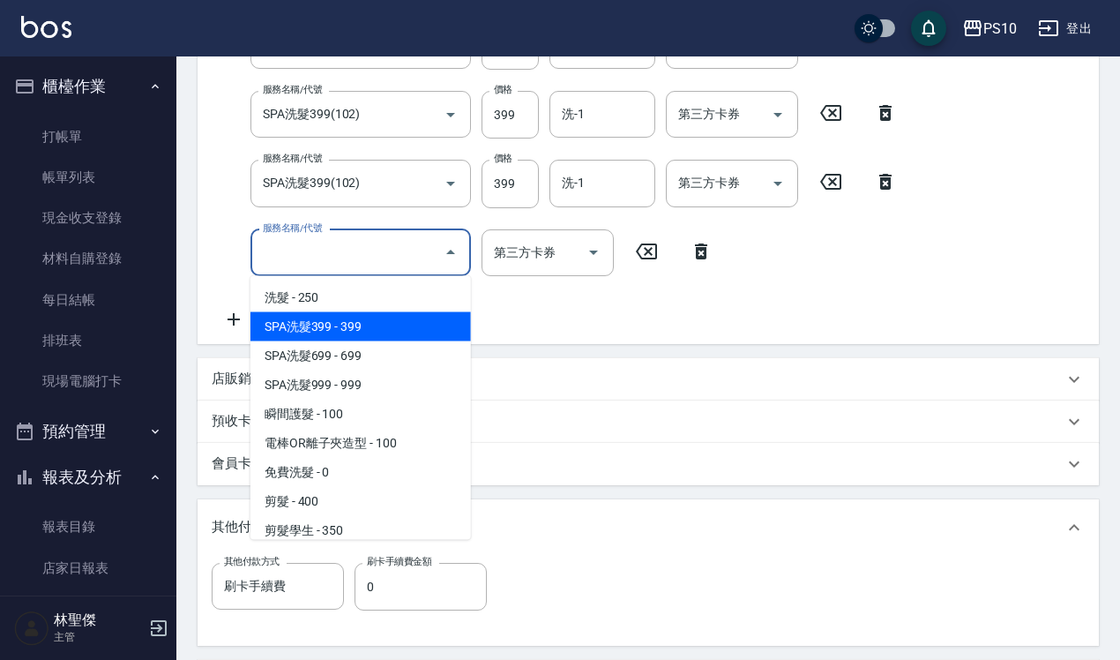
click at [331, 332] on span "SPA洗髮399 - 399" at bounding box center [360, 326] width 221 height 29
type input "SPA洗髮399(102)"
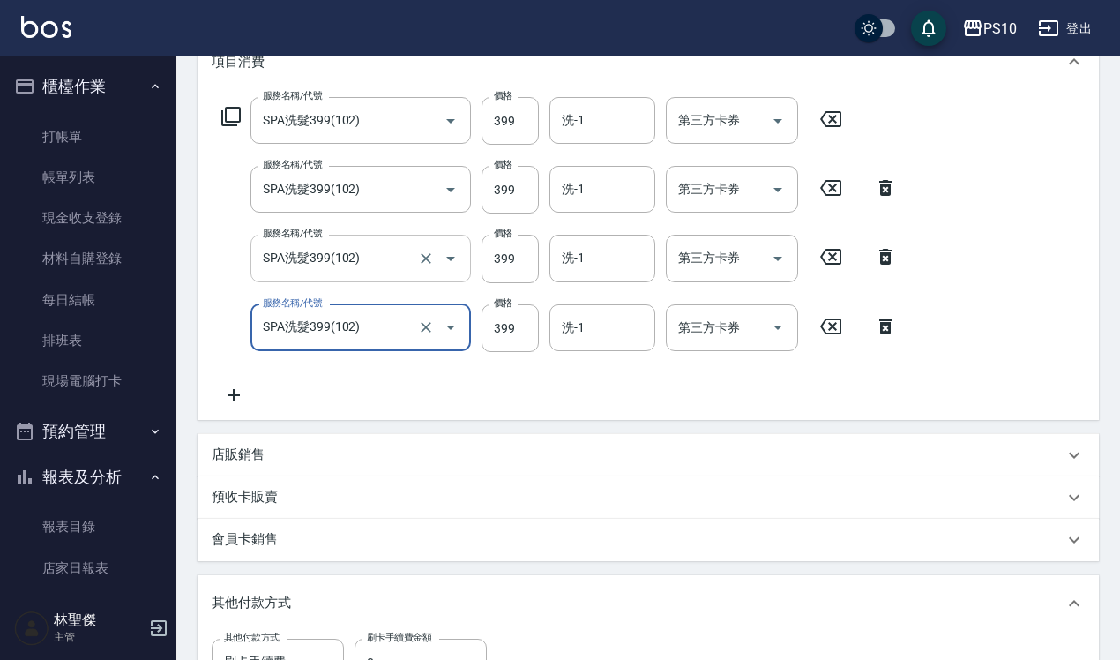
scroll to position [221, 0]
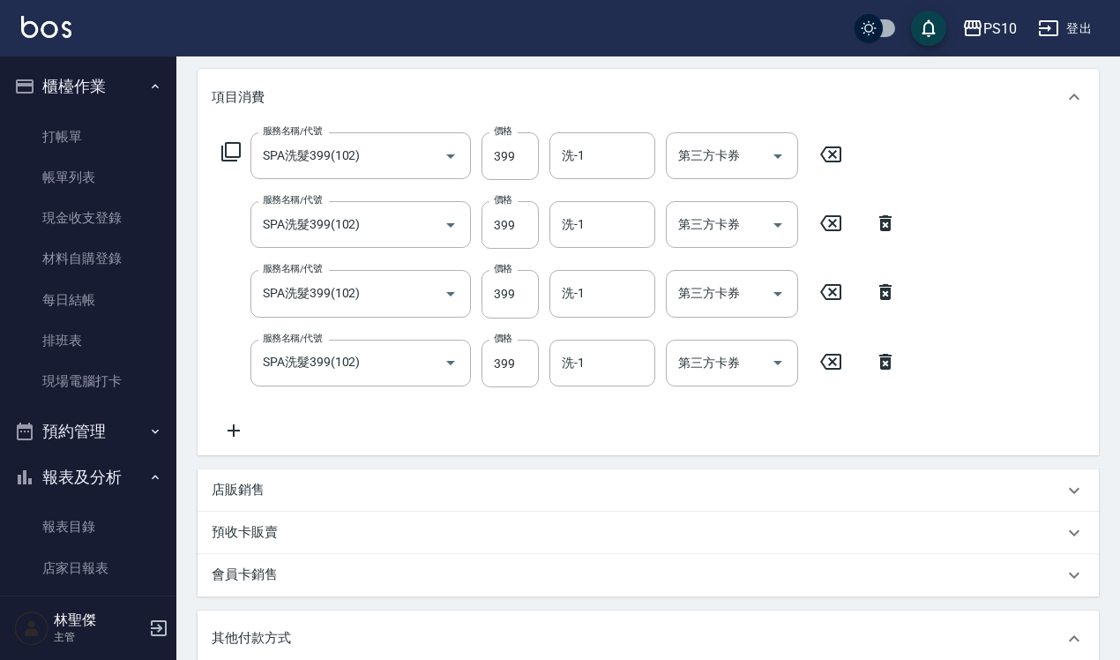
click at [228, 432] on icon at bounding box center [234, 430] width 44 height 21
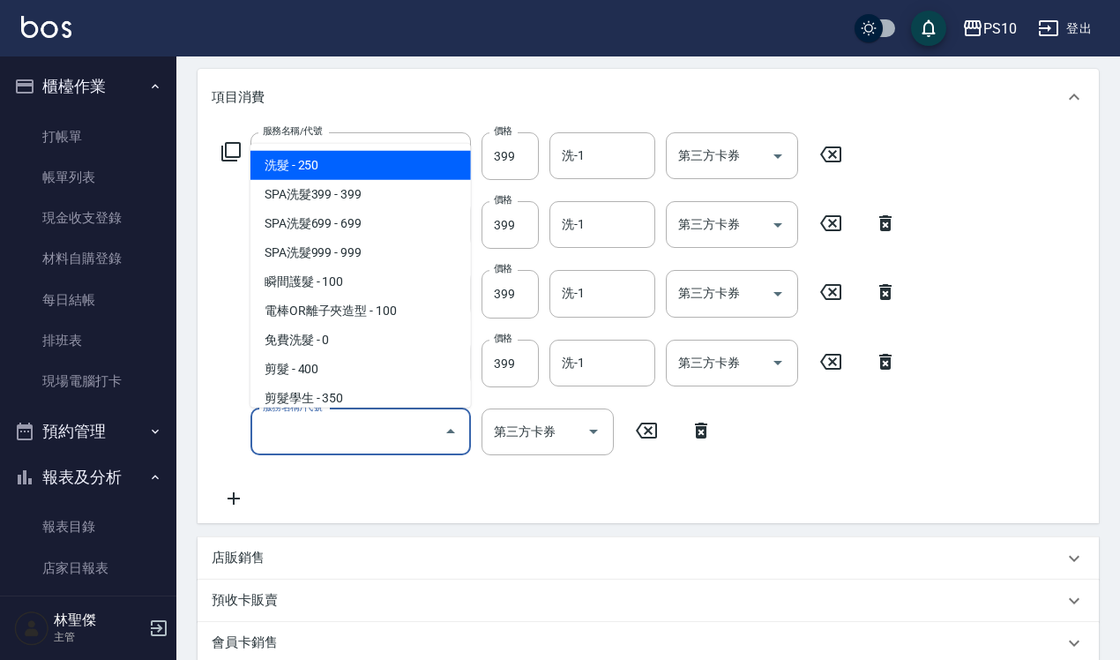
click at [313, 432] on input "服務名稱/代號" at bounding box center [347, 431] width 178 height 31
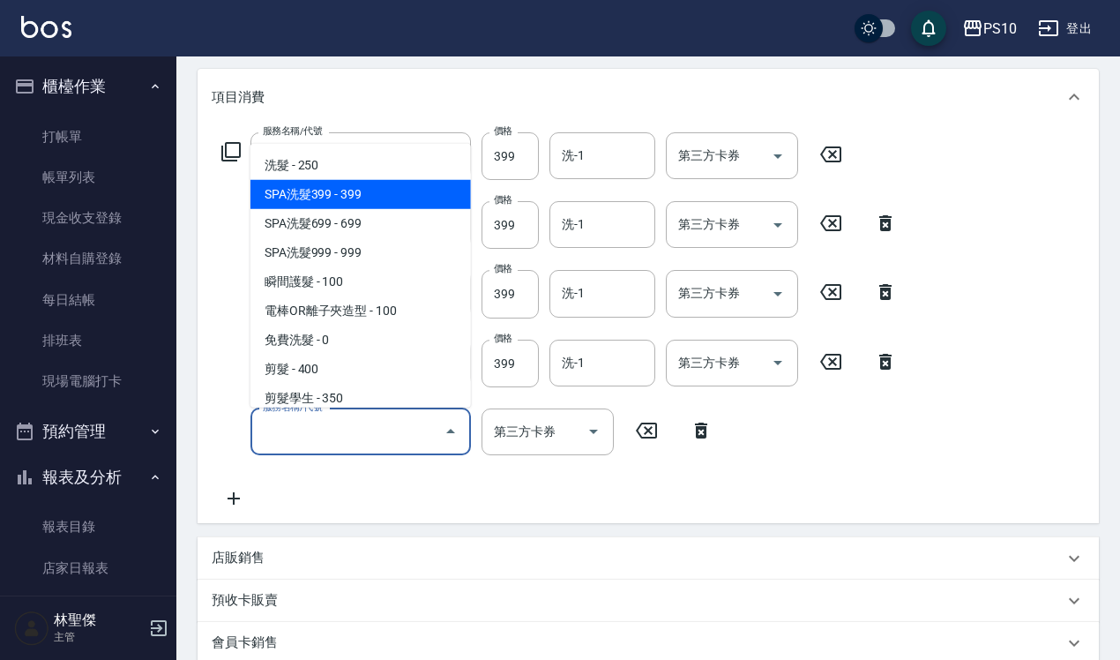
click at [381, 201] on span "SPA洗髮399 - 399" at bounding box center [360, 194] width 221 height 29
type input "SPA洗髮399(102)"
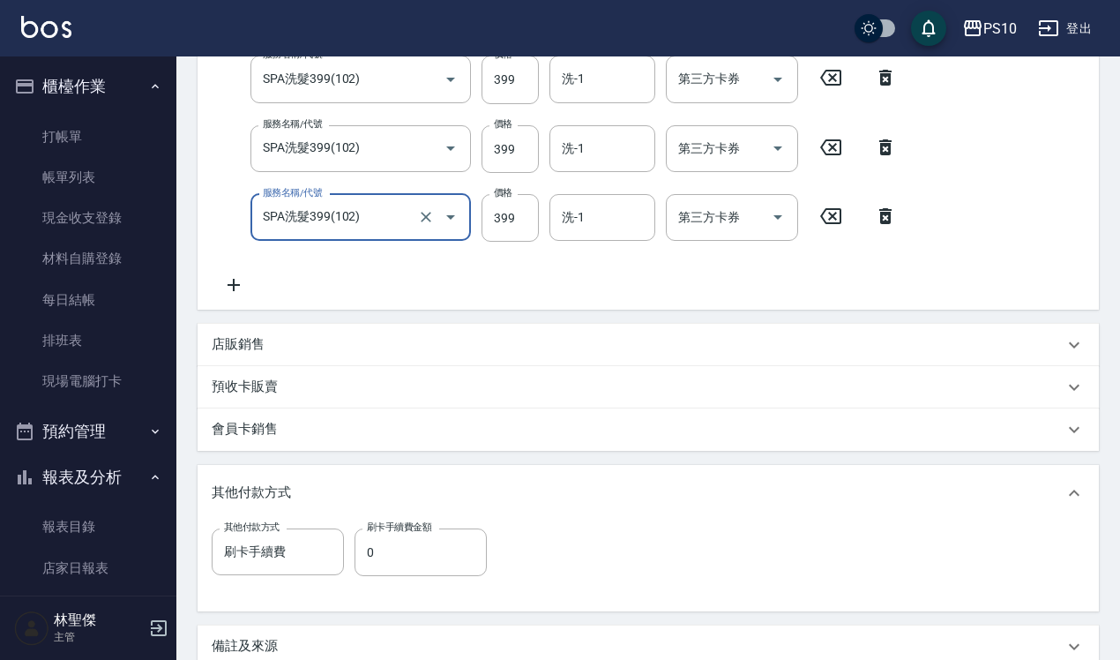
scroll to position [441, 0]
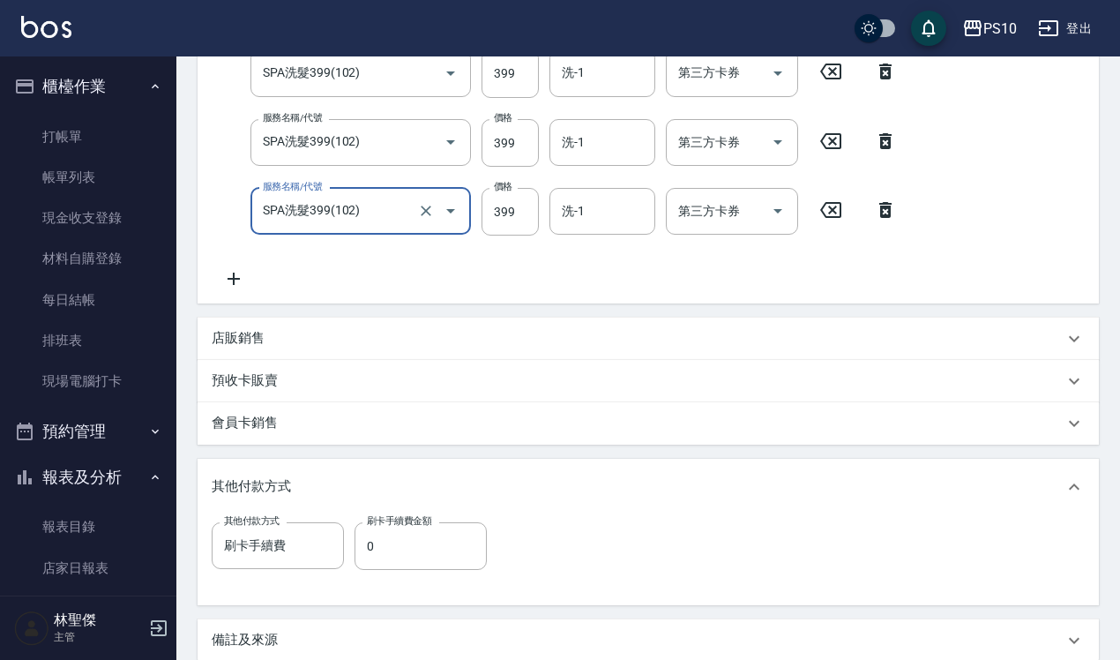
click at [229, 282] on icon at bounding box center [234, 278] width 44 height 21
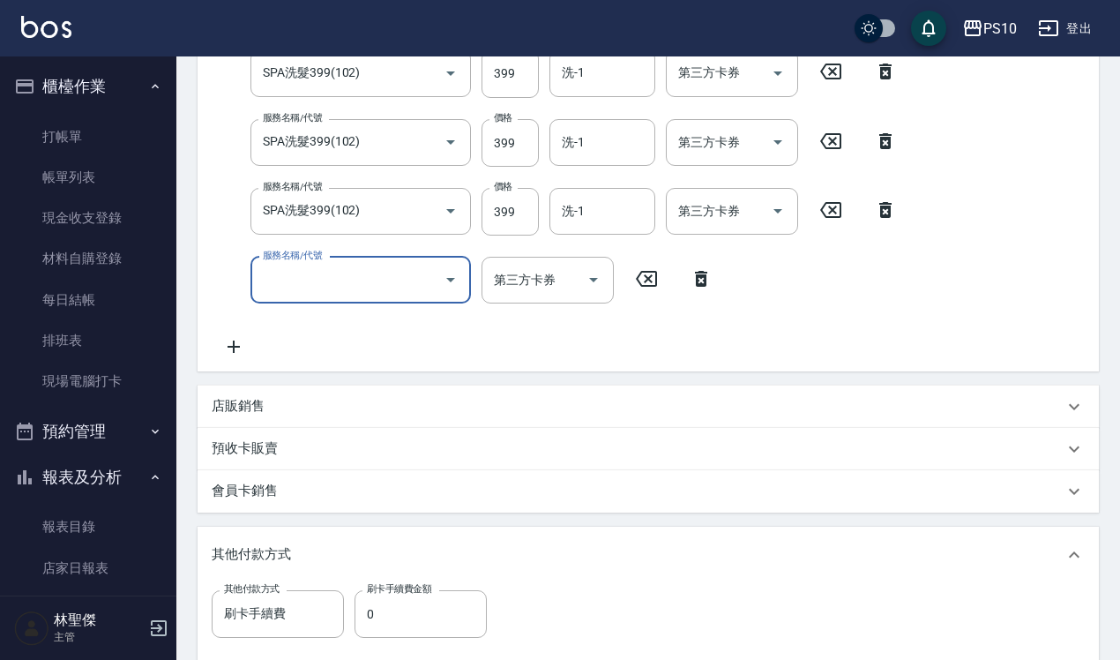
click at [304, 283] on input "服務名稱/代號" at bounding box center [347, 280] width 178 height 31
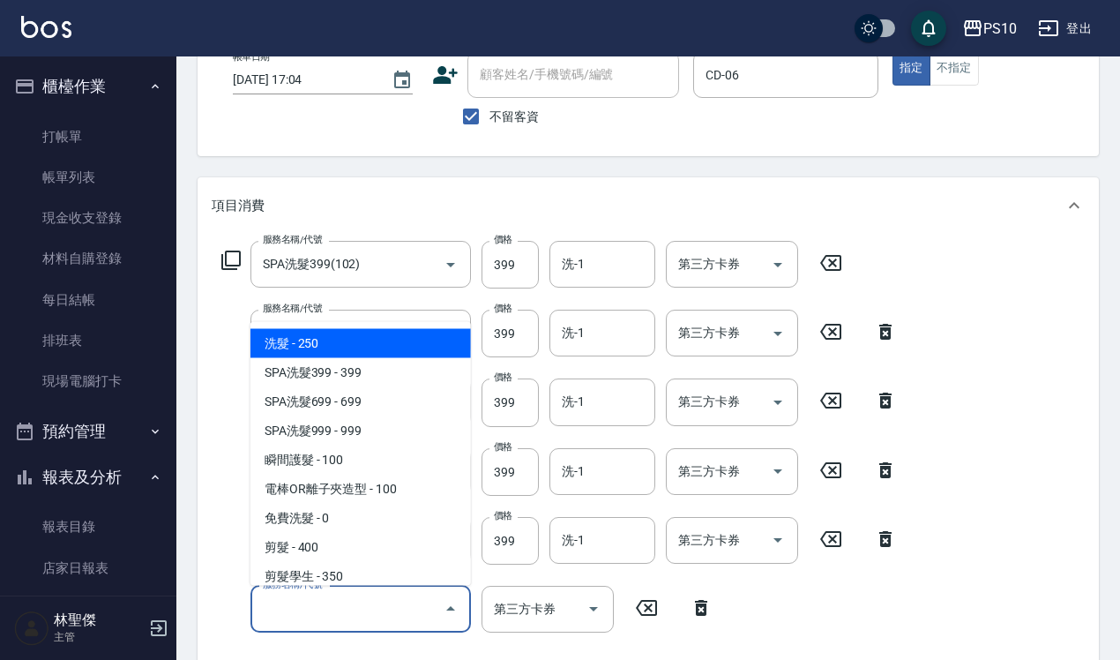
scroll to position [110, 0]
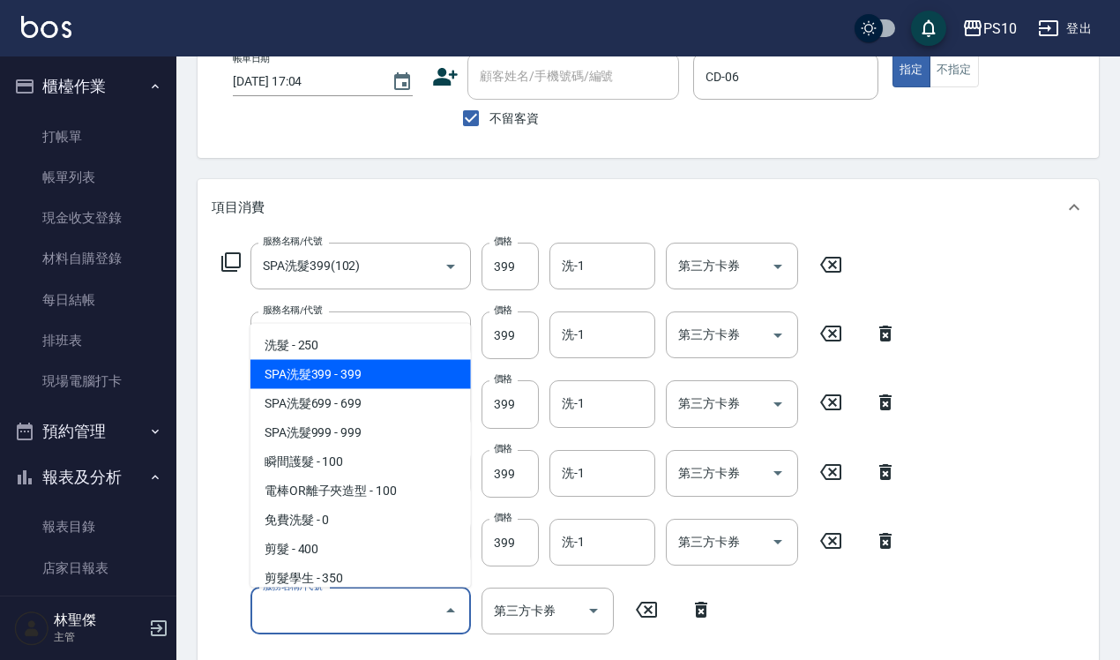
click at [404, 377] on span "SPA洗髮399 - 399" at bounding box center [360, 373] width 221 height 29
type input "SPA洗髮399(102)"
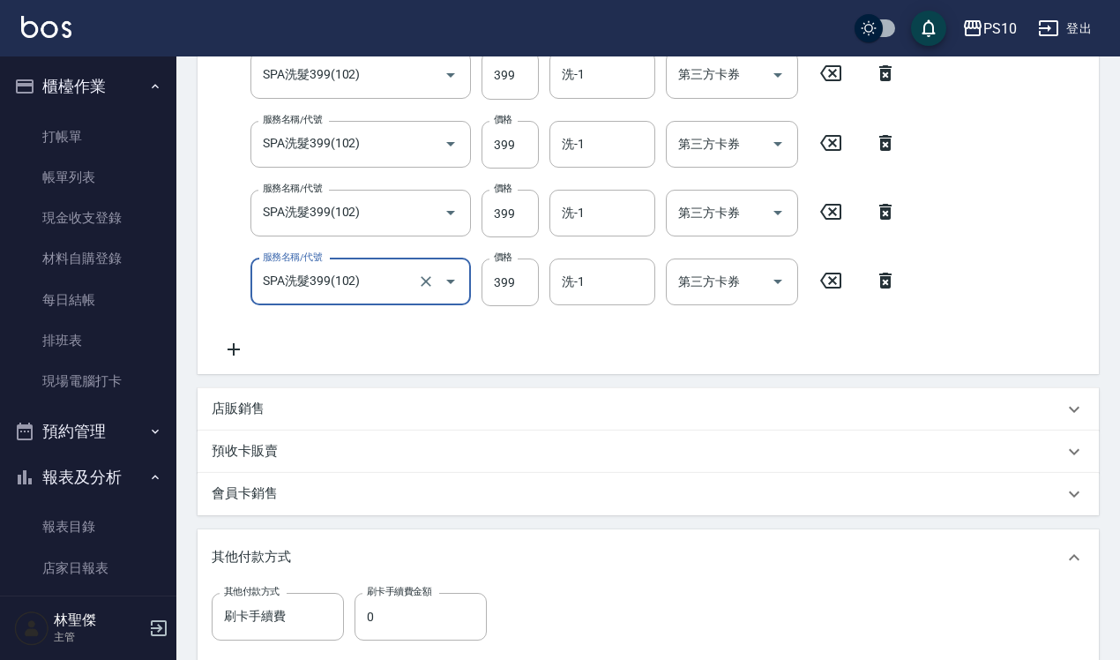
scroll to position [441, 0]
click at [238, 347] on icon at bounding box center [234, 347] width 12 height 12
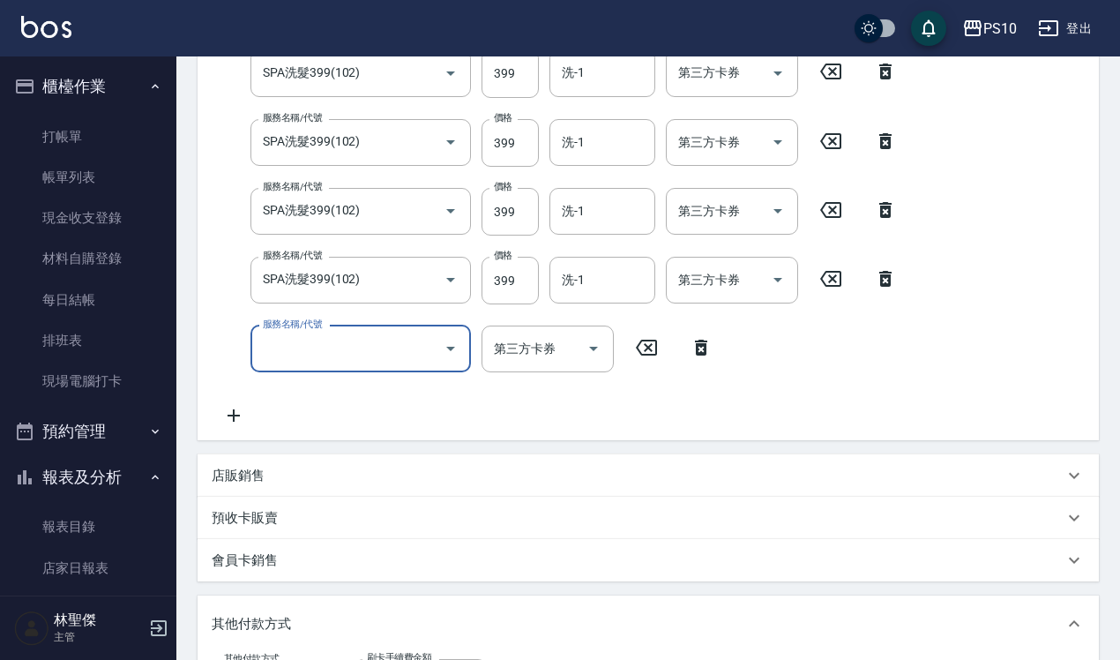
click at [338, 348] on input "服務名稱/代號" at bounding box center [347, 348] width 178 height 31
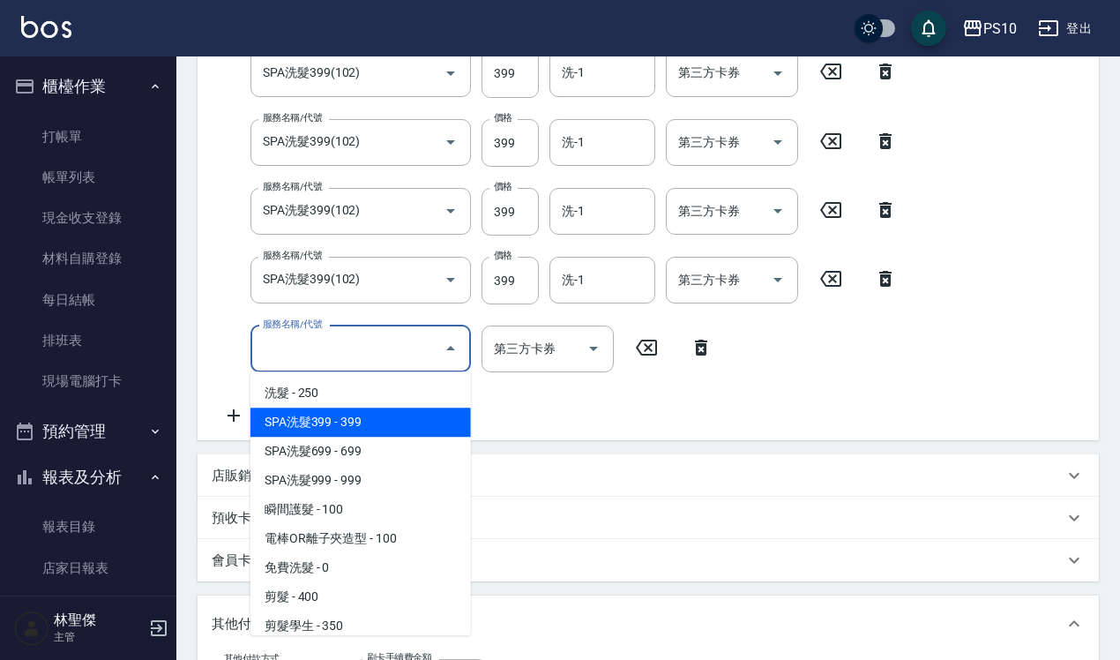
click at [368, 426] on span "SPA洗髮399 - 399" at bounding box center [360, 421] width 221 height 29
type input "SPA洗髮399(102)"
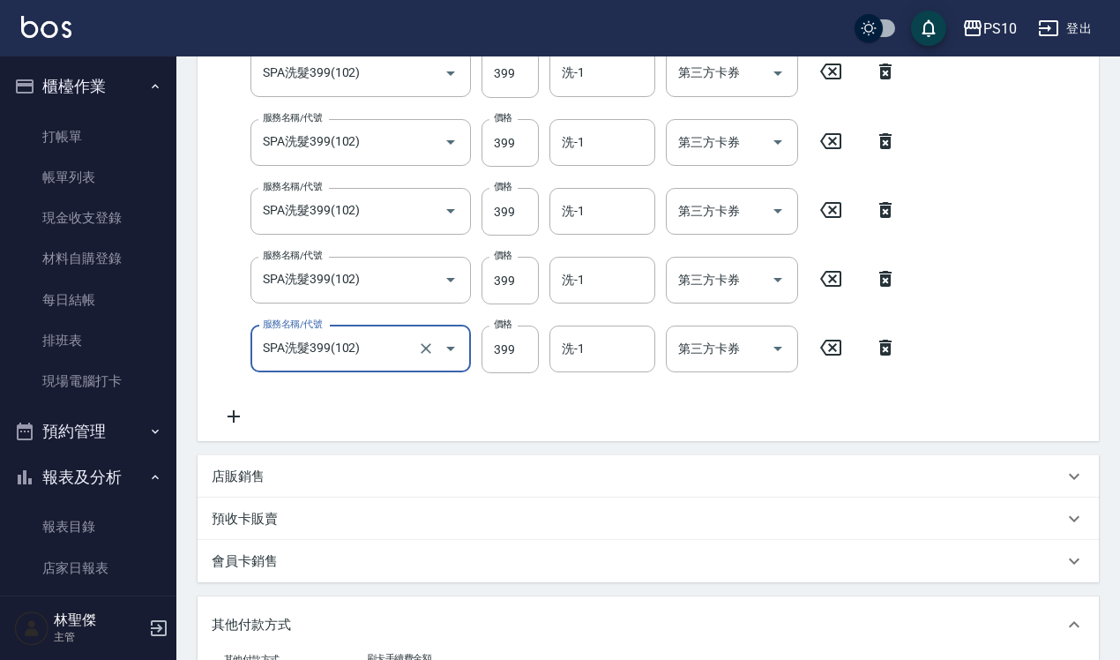
click at [226, 419] on icon at bounding box center [234, 416] width 44 height 21
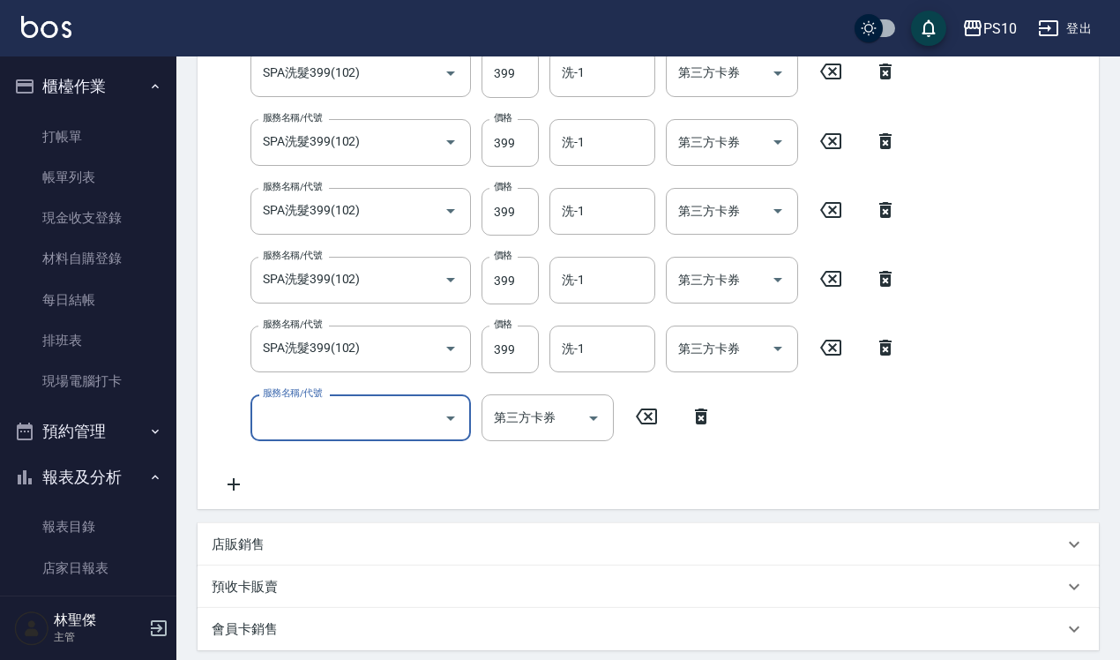
click at [311, 428] on input "服務名稱/代號" at bounding box center [347, 417] width 178 height 31
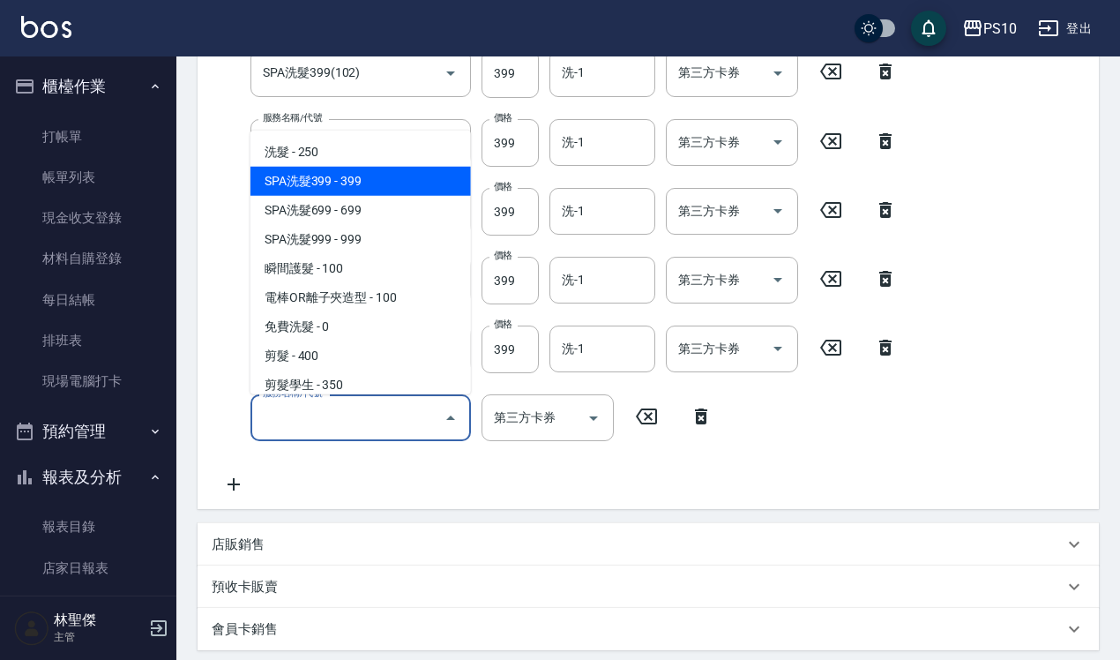
click at [345, 190] on span "SPA洗髮399 - 399" at bounding box center [360, 181] width 221 height 29
type input "SPA洗髮399(102)"
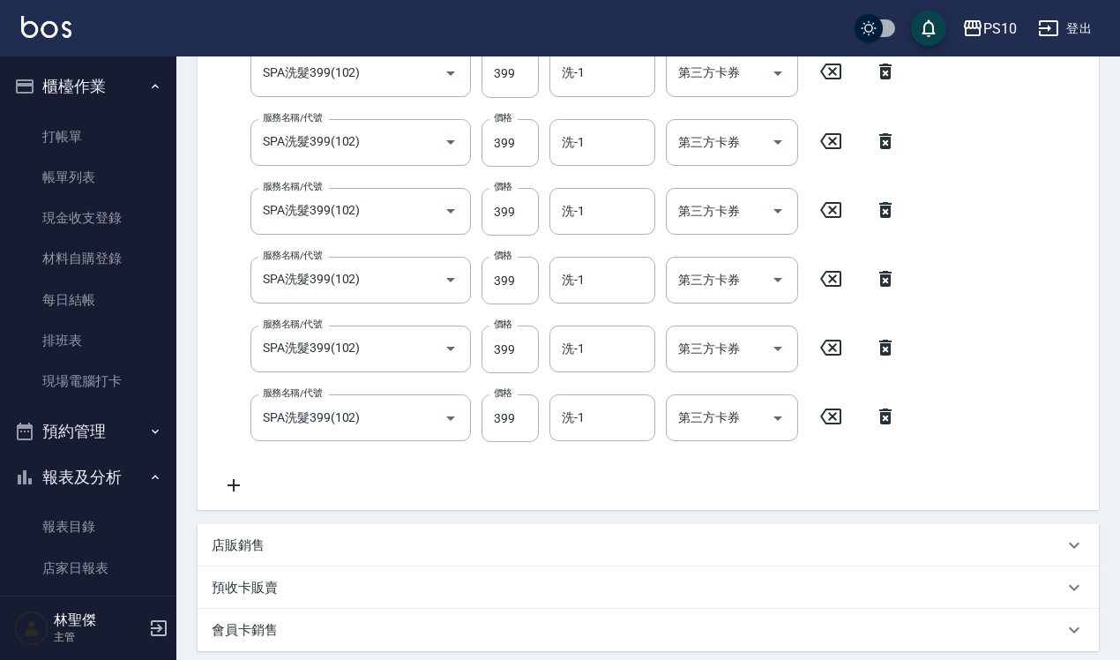
click at [241, 483] on icon at bounding box center [234, 485] width 44 height 21
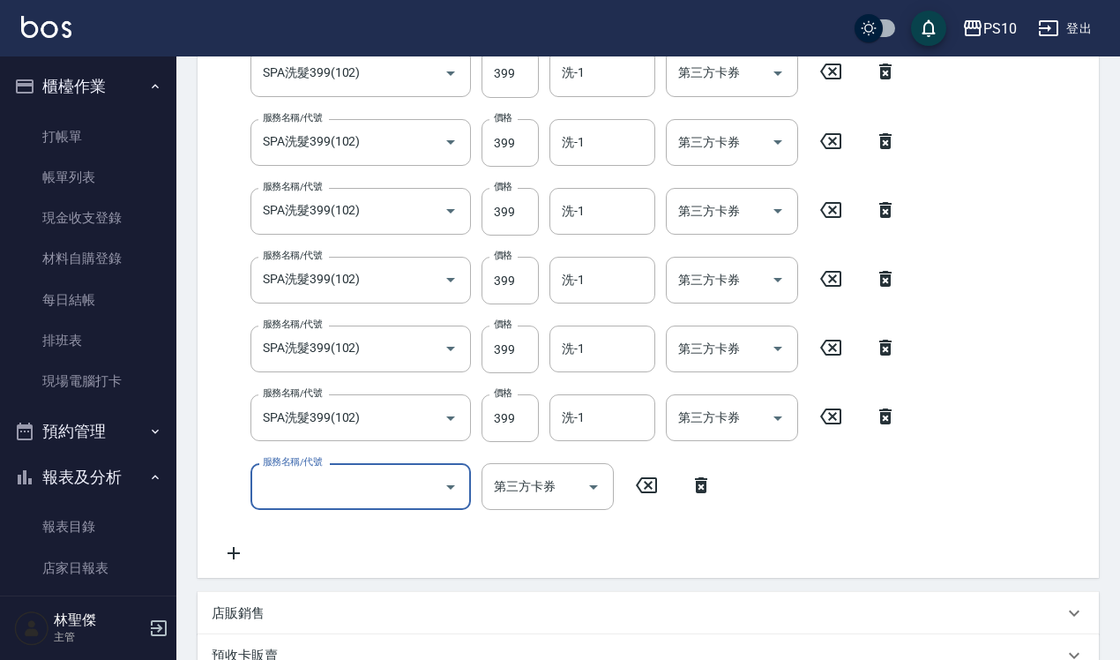
click at [310, 461] on label "服務名稱/代號" at bounding box center [292, 461] width 59 height 13
click at [310, 471] on input "服務名稱/代號" at bounding box center [347, 486] width 178 height 31
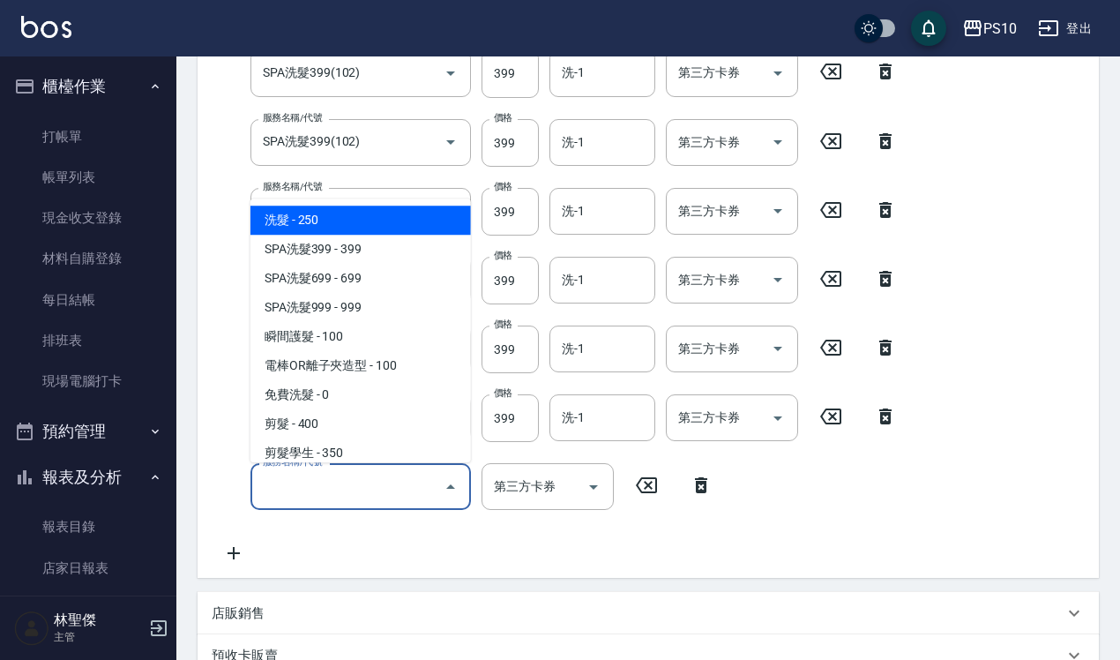
click at [310, 482] on input "服務名稱/代號" at bounding box center [347, 486] width 178 height 31
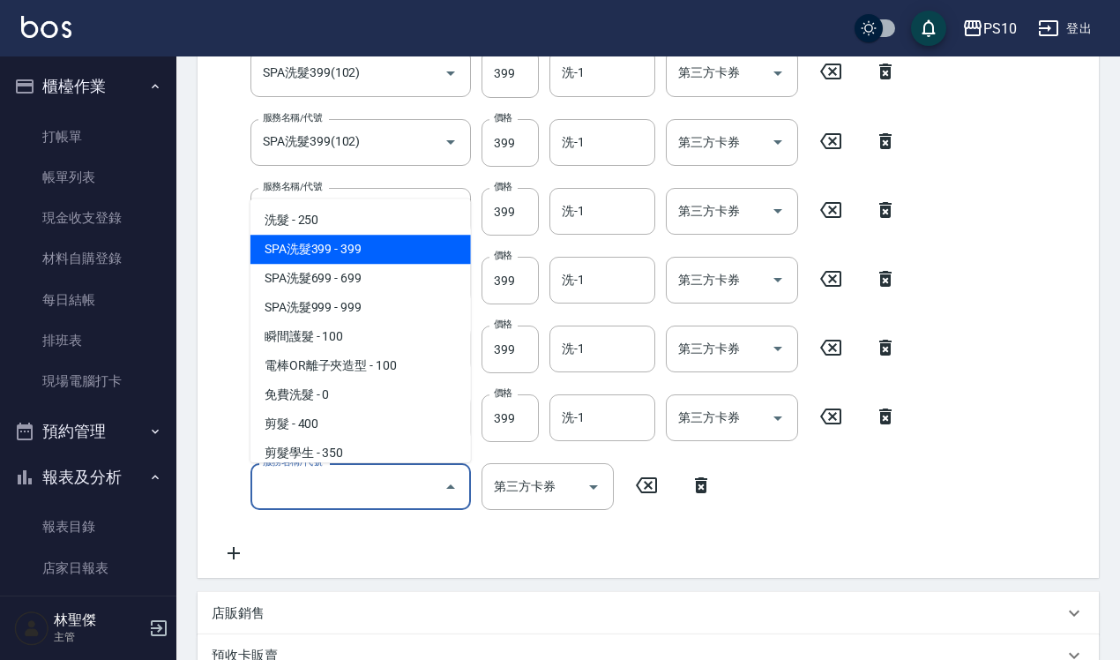
click at [340, 251] on span "SPA洗髮399 - 399" at bounding box center [360, 249] width 221 height 29
type input "SPA洗髮399(102)"
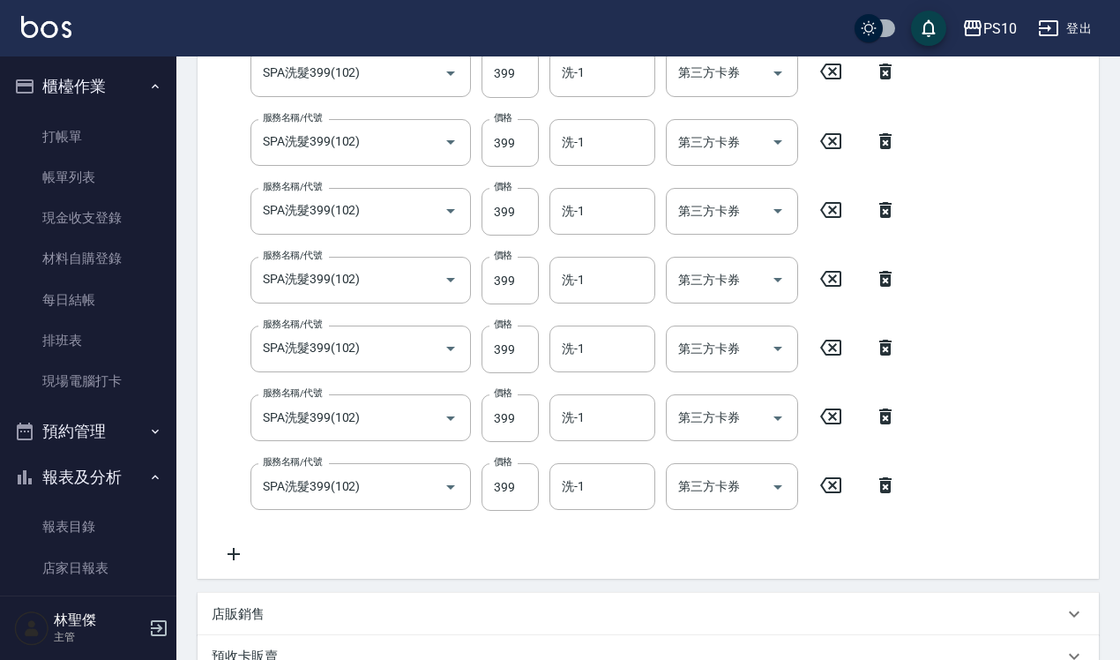
click at [234, 563] on icon at bounding box center [234, 553] width 44 height 21
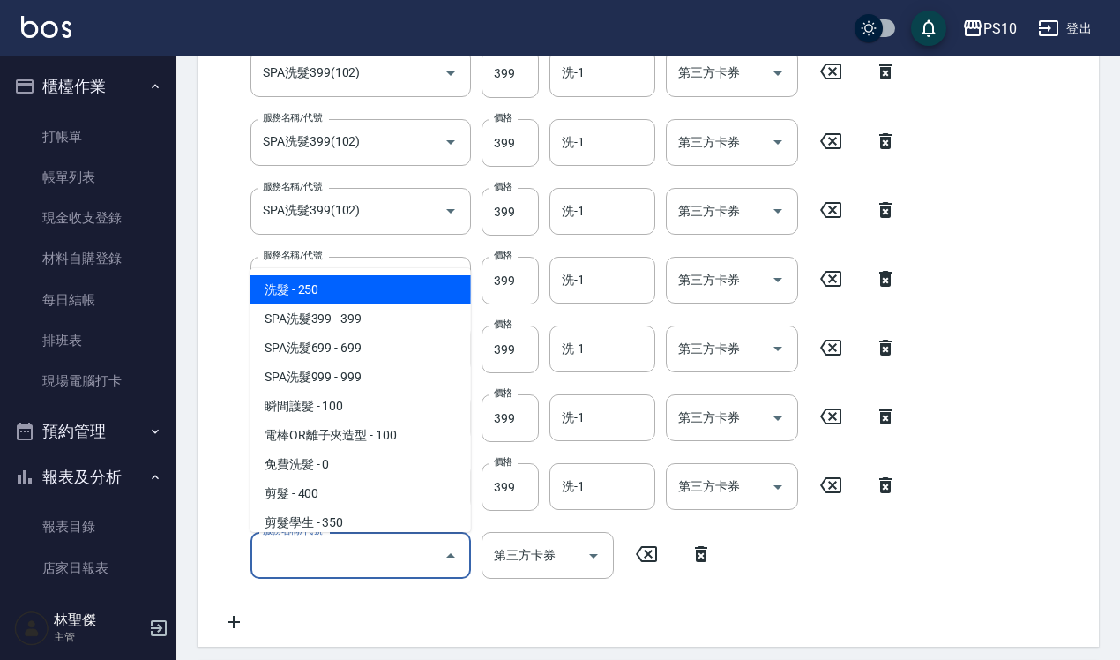
click at [291, 543] on input "服務名稱/代號" at bounding box center [347, 555] width 178 height 31
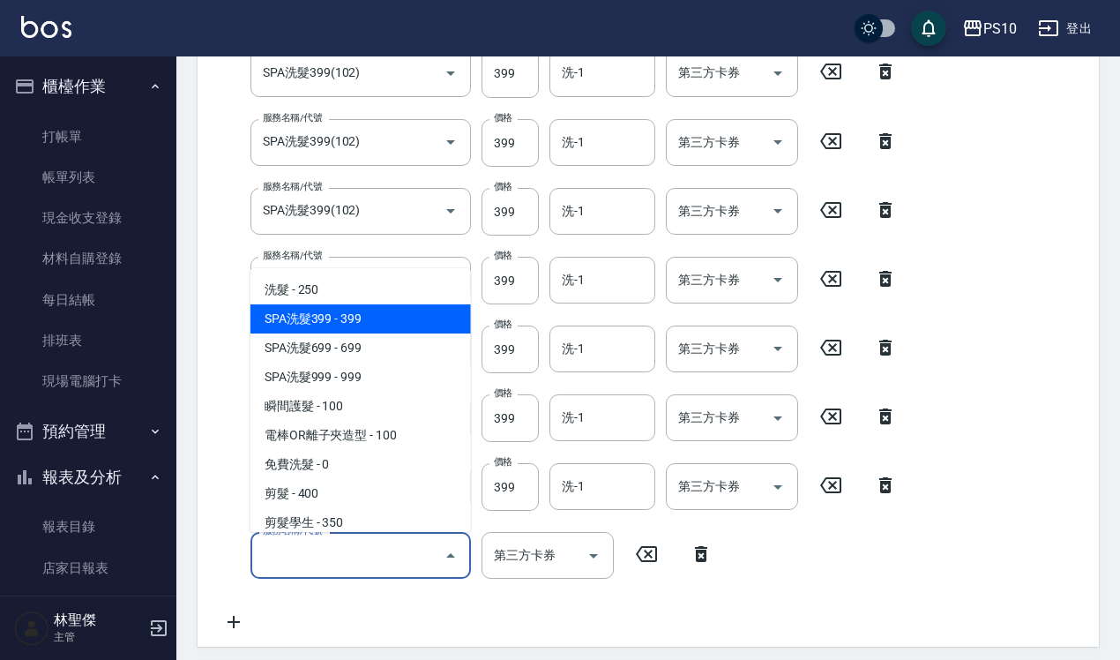
click at [344, 313] on span "SPA洗髮399 - 399" at bounding box center [360, 318] width 221 height 29
type input "SPA洗髮399(102)"
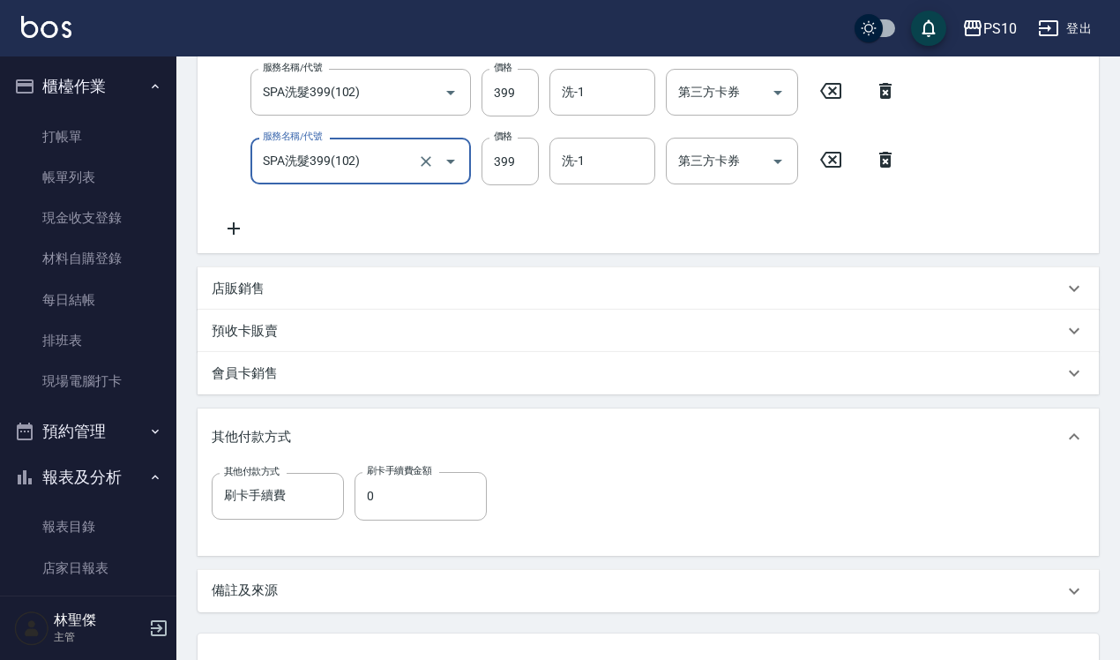
scroll to position [975, 0]
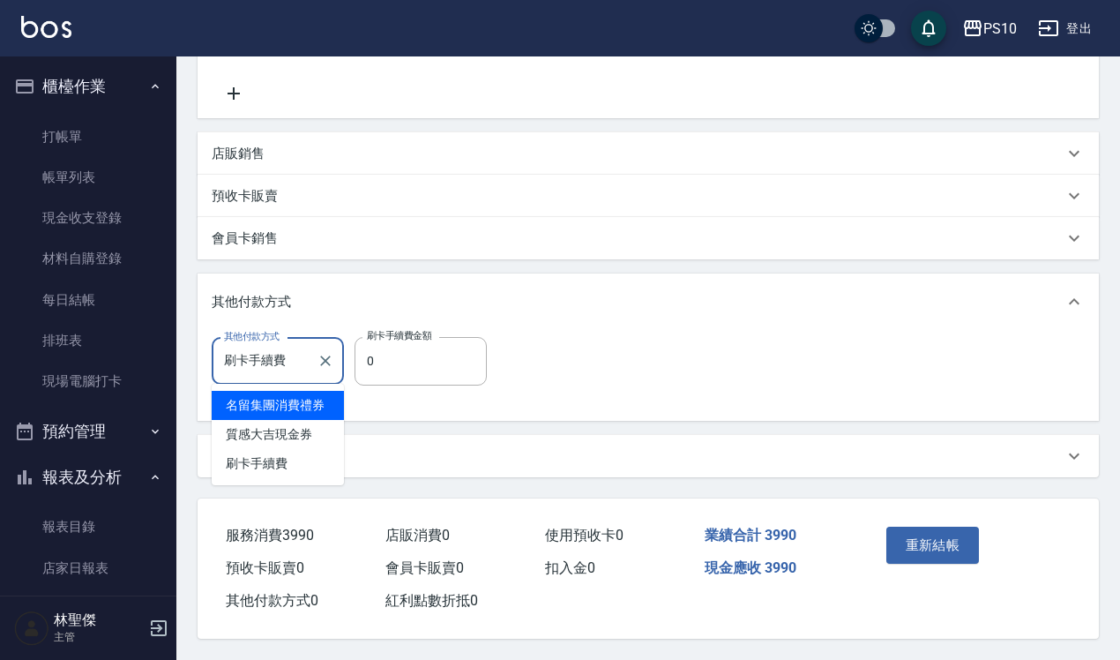
click at [261, 346] on input "刷卡手續費" at bounding box center [265, 361] width 90 height 31
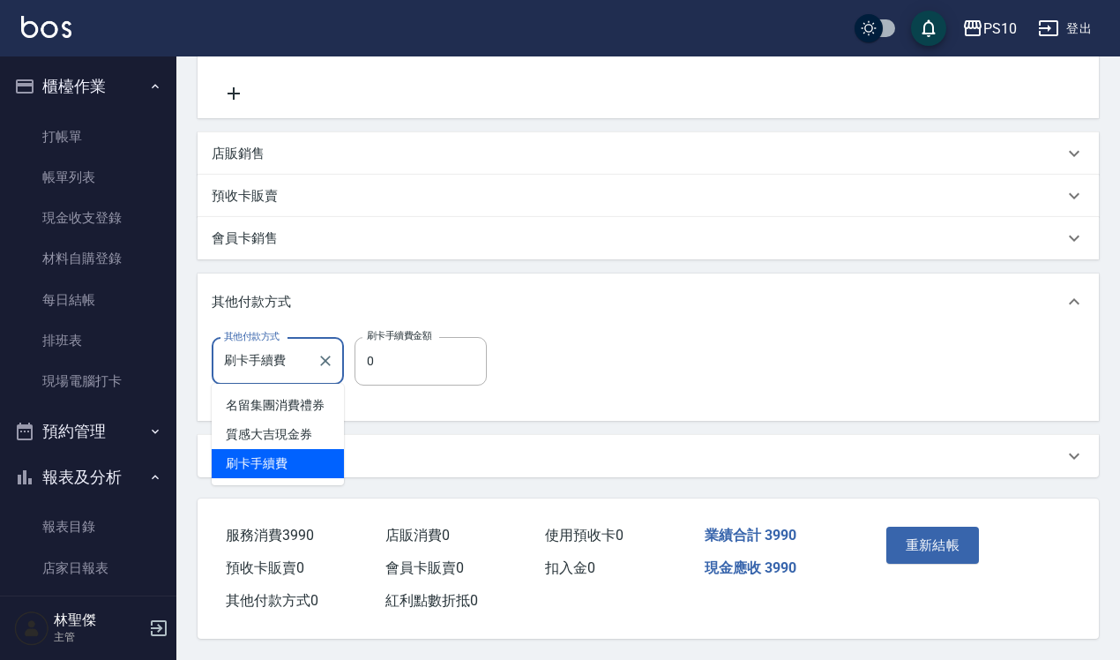
click at [254, 459] on span "刷卡手續費" at bounding box center [278, 463] width 132 height 29
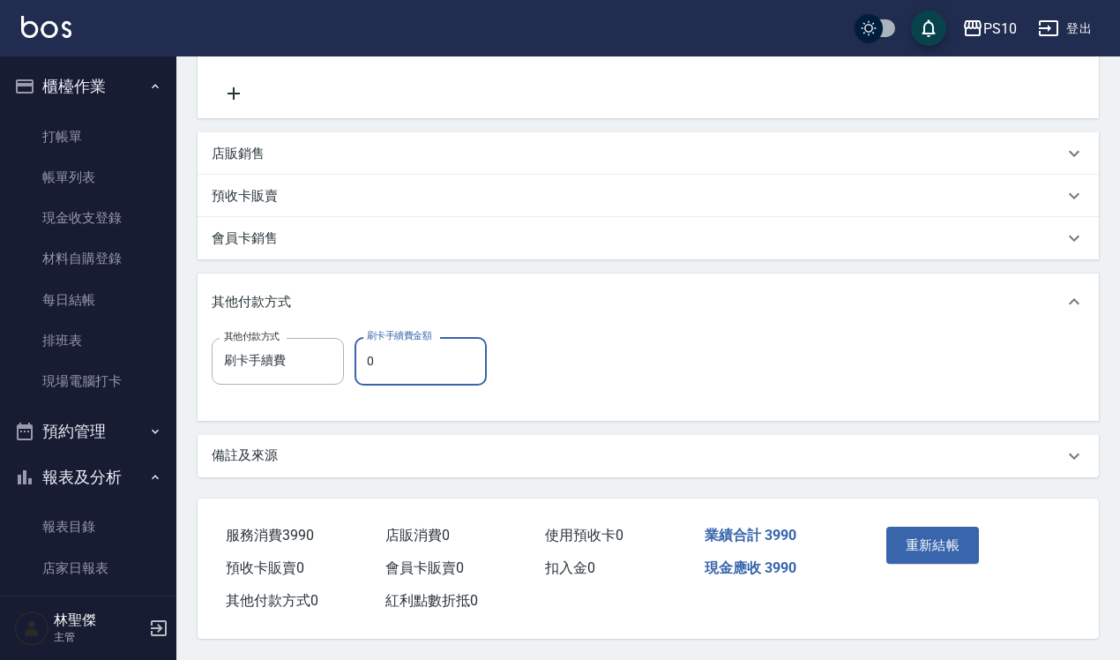
click at [390, 362] on input "0" at bounding box center [421, 361] width 132 height 48
type input "3990"
click at [914, 544] on button "重新結帳" at bounding box center [932, 545] width 93 height 37
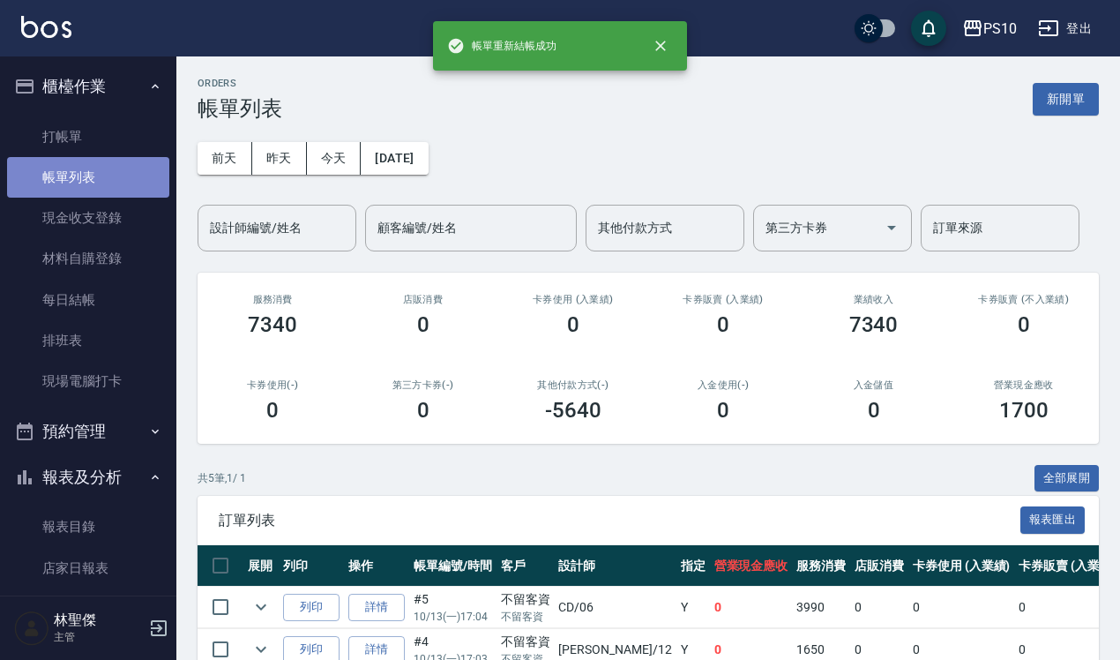
click at [98, 168] on link "帳單列表" at bounding box center [88, 177] width 162 height 41
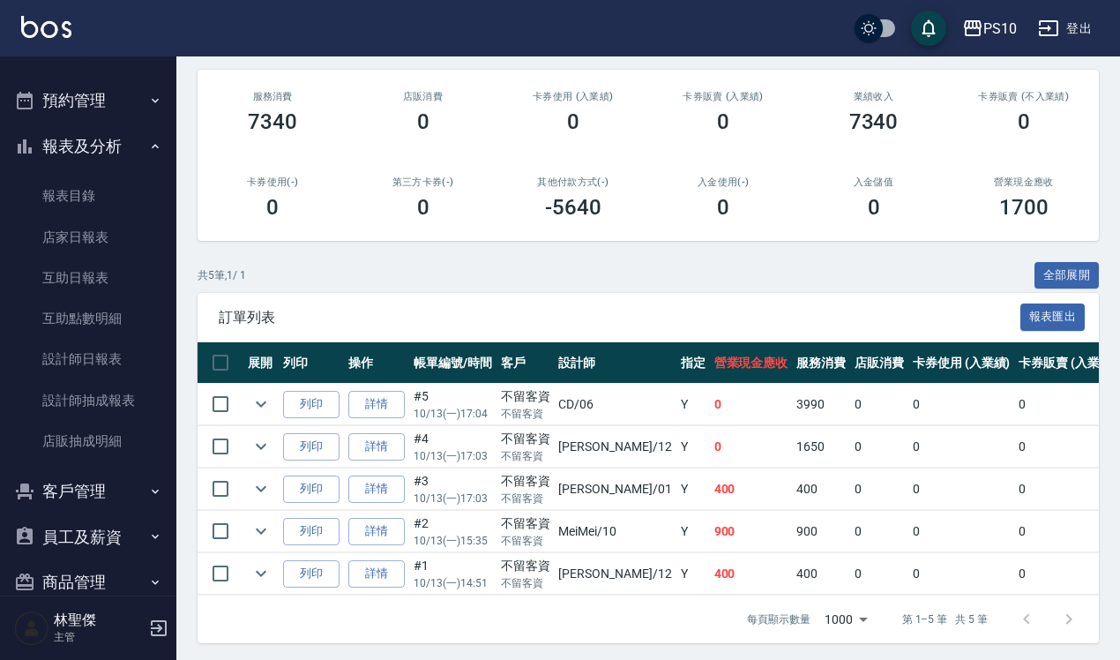
scroll to position [225, 0]
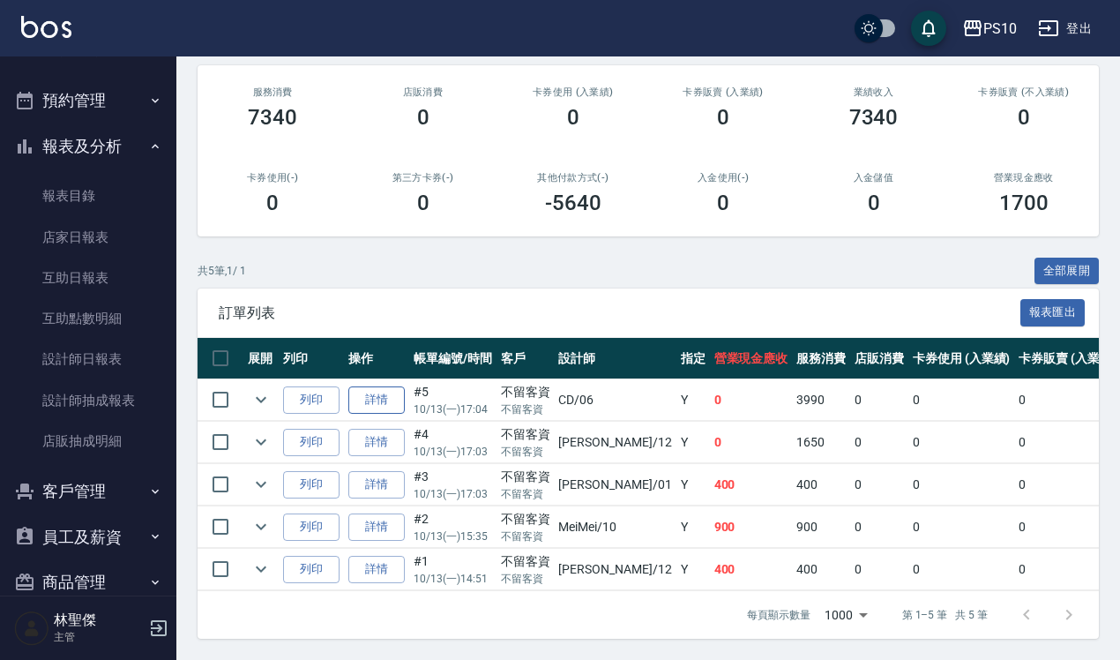
click at [370, 386] on link "詳情" at bounding box center [376, 399] width 56 height 27
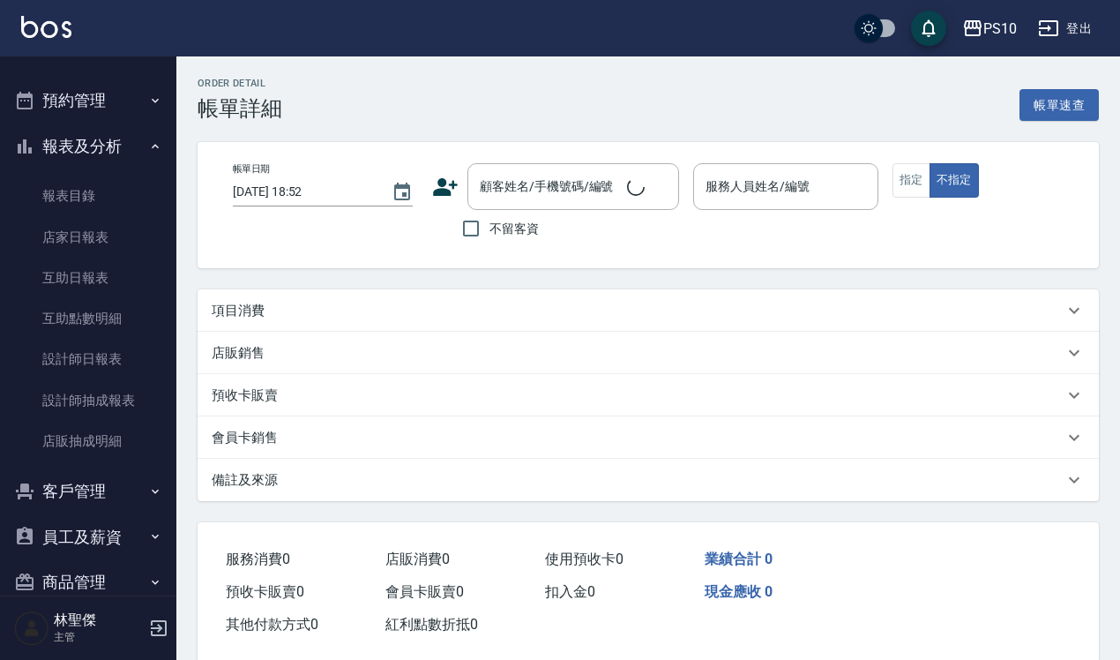
type input "[DATE] 17:04"
checkbox input "true"
type input "CD-06"
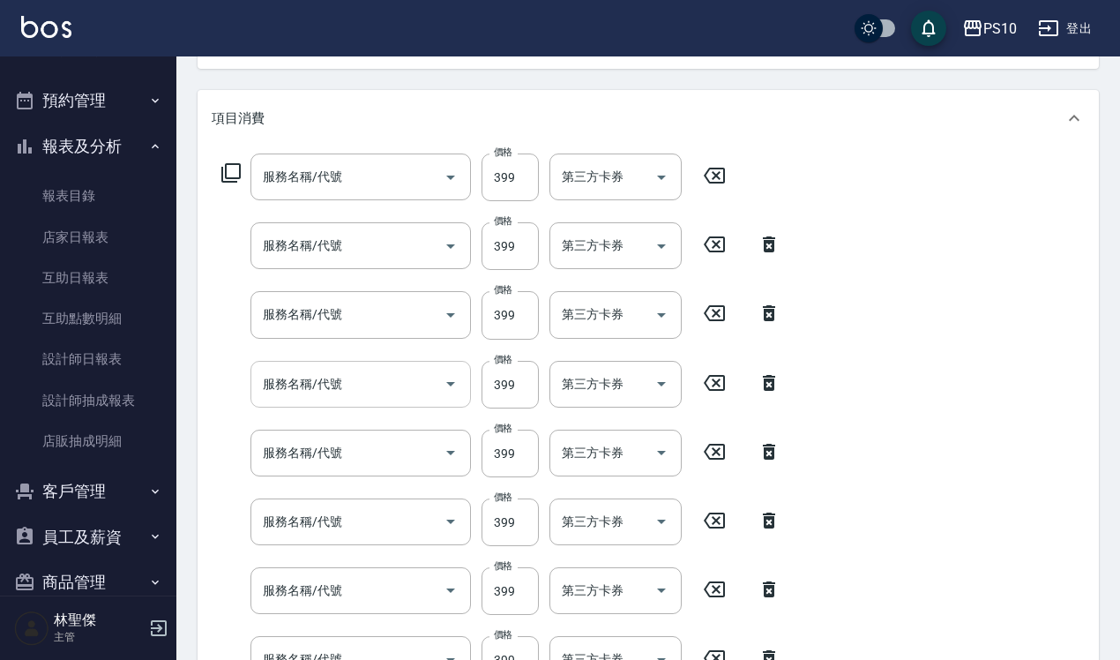
type input "SPA洗髮399(102)"
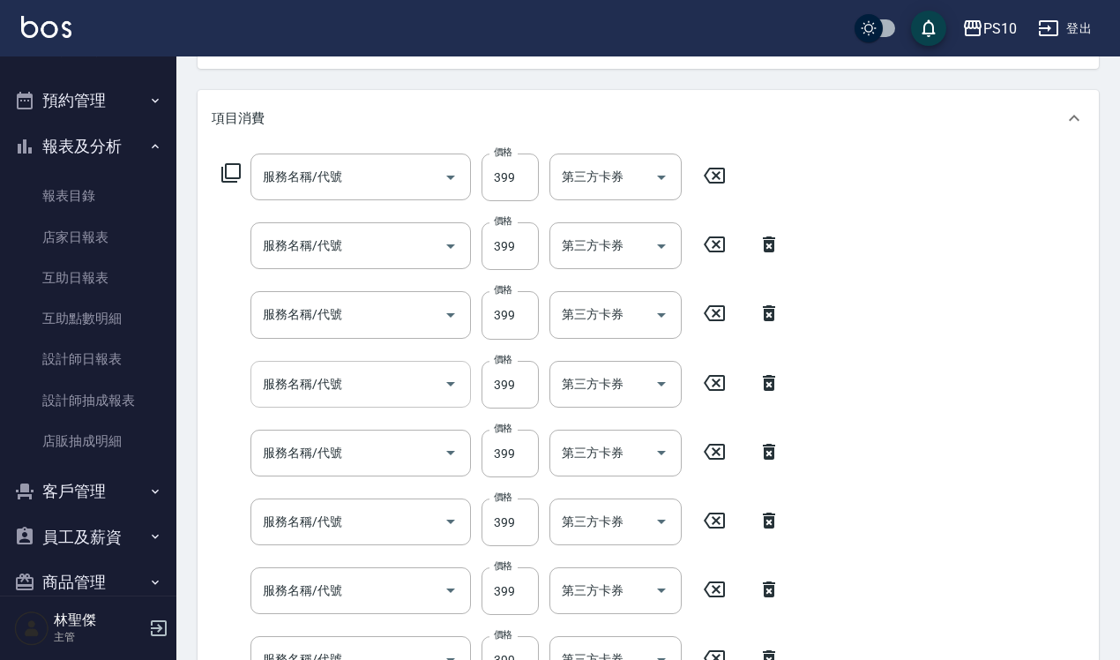
type input "SPA洗髮399(102)"
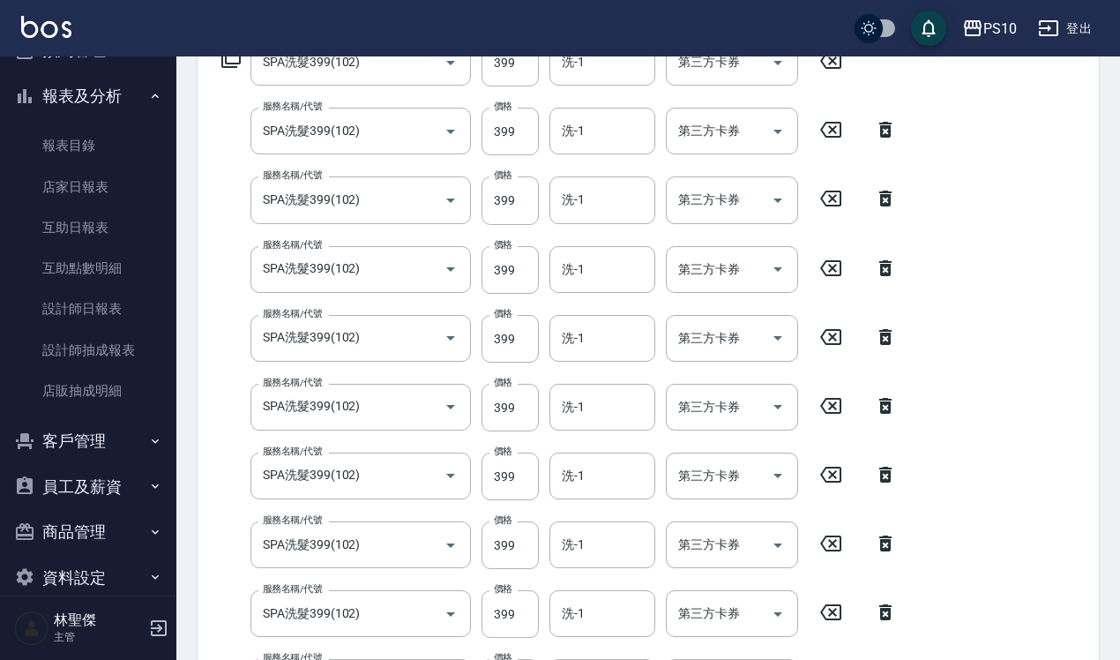
scroll to position [407, 0]
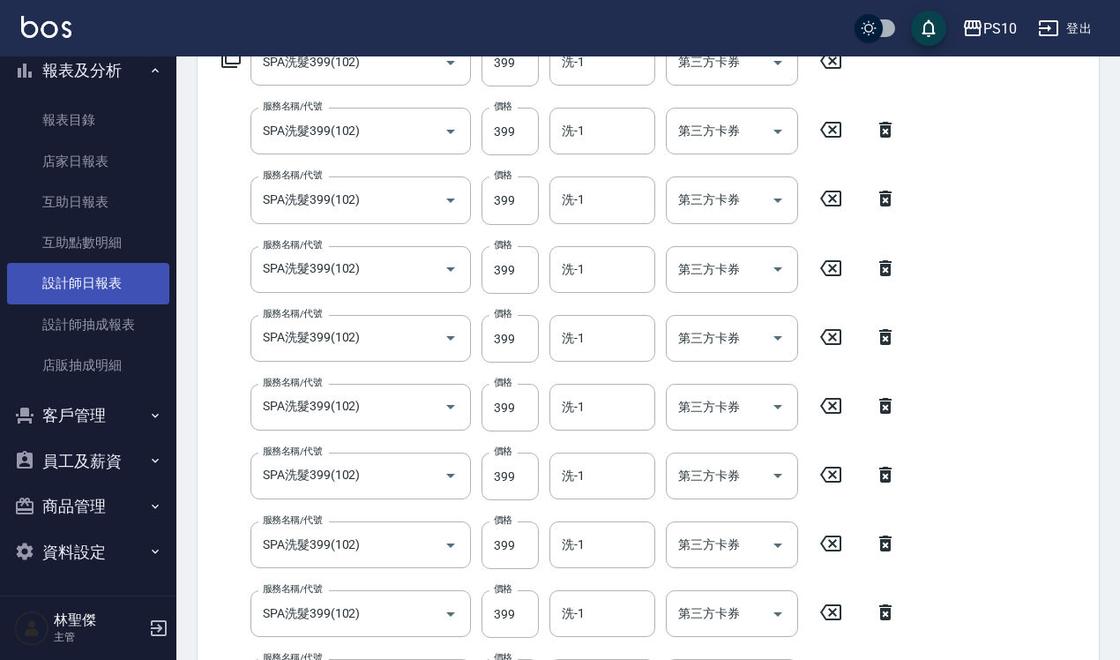
click at [112, 279] on link "設計師日報表" at bounding box center [88, 283] width 162 height 41
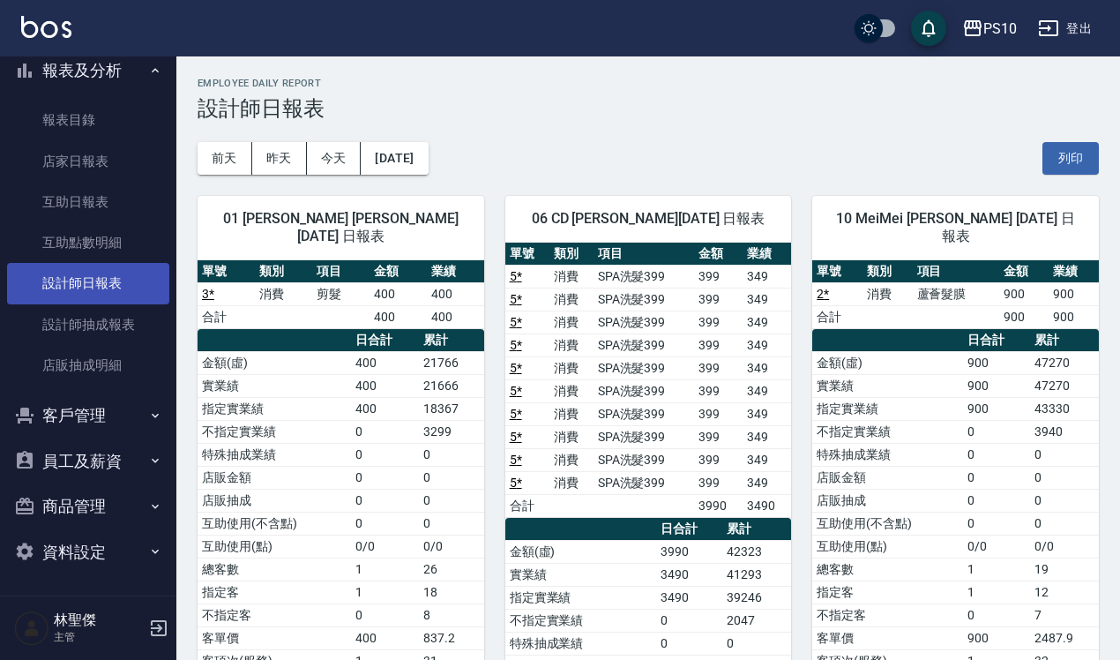
click at [103, 278] on link "設計師日報表" at bounding box center [88, 283] width 162 height 41
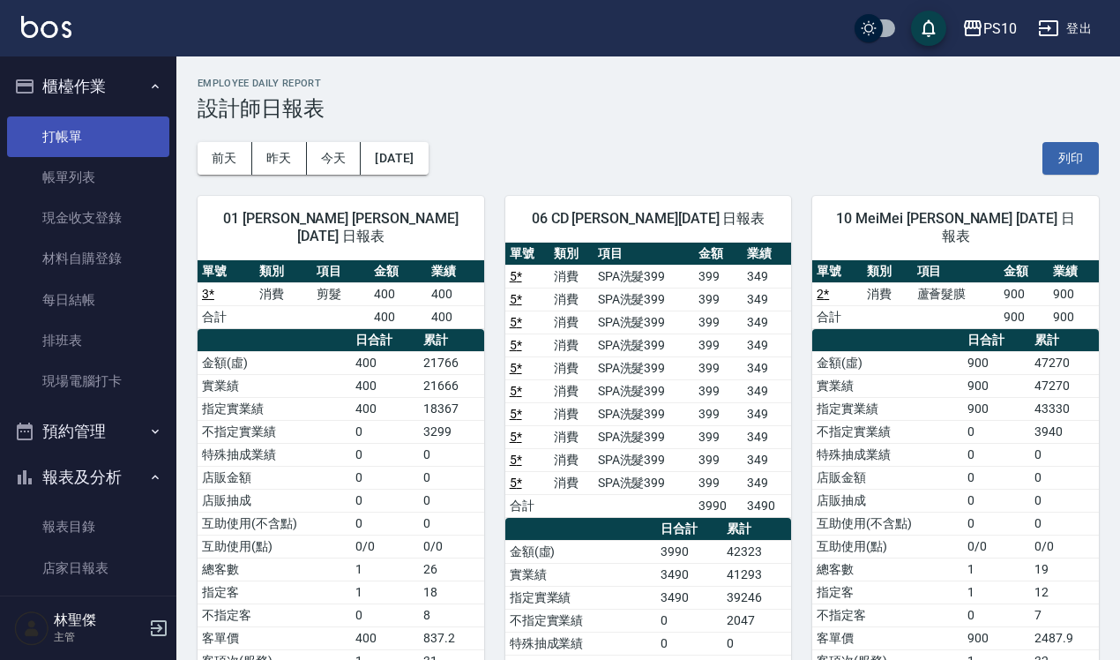
click at [108, 126] on link "打帳單" at bounding box center [88, 136] width 162 height 41
